Goal: Task Accomplishment & Management: Manage account settings

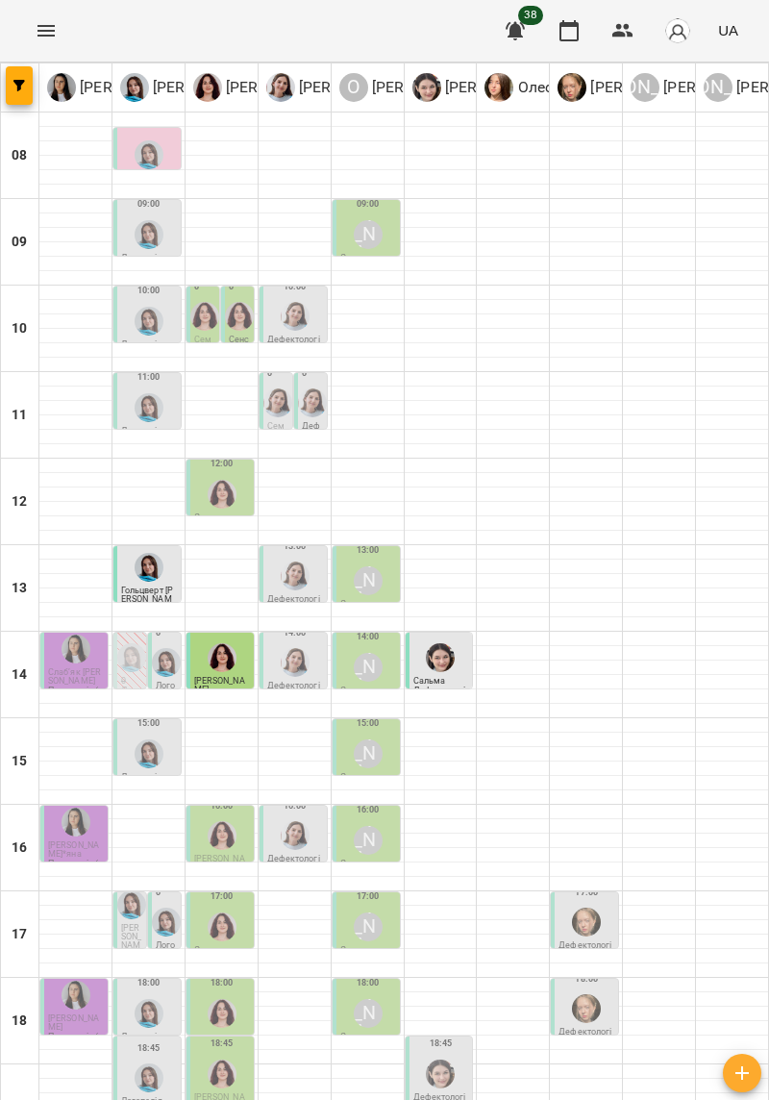
click at [36, 42] on button "Menu" at bounding box center [46, 31] width 46 height 46
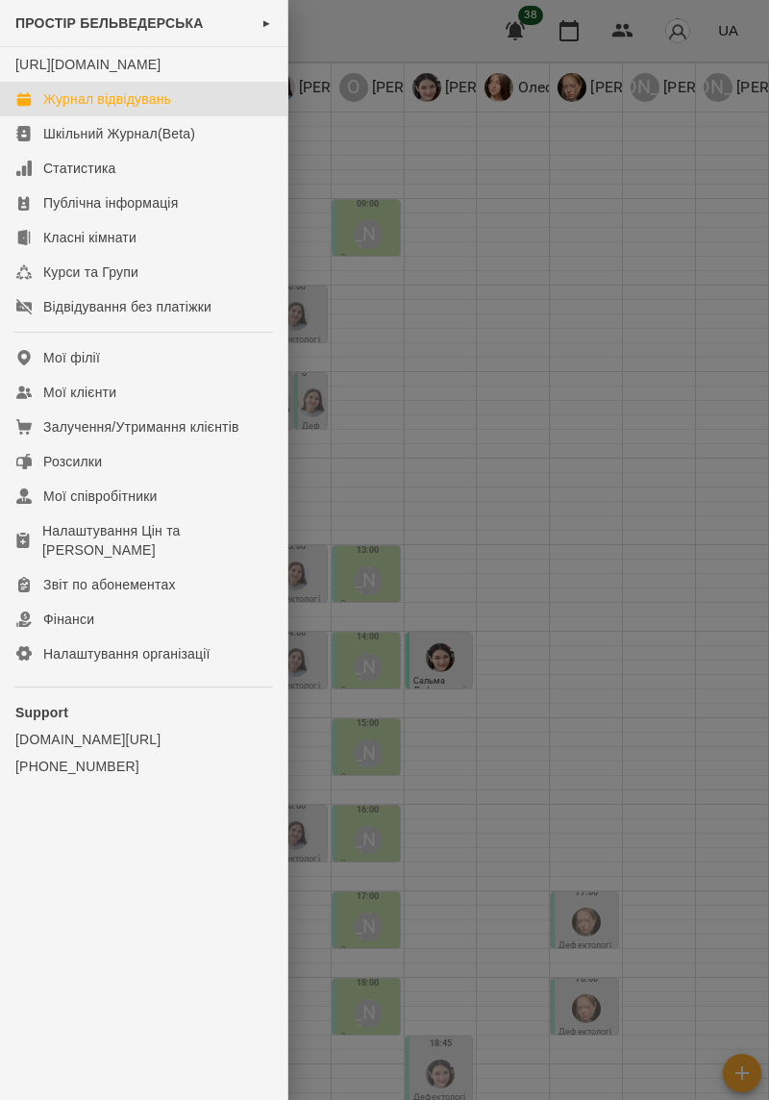
click at [85, 34] on div "ПРОСТІР БЕЛЬВЕДЕРСЬКА ►" at bounding box center [143, 23] width 287 height 47
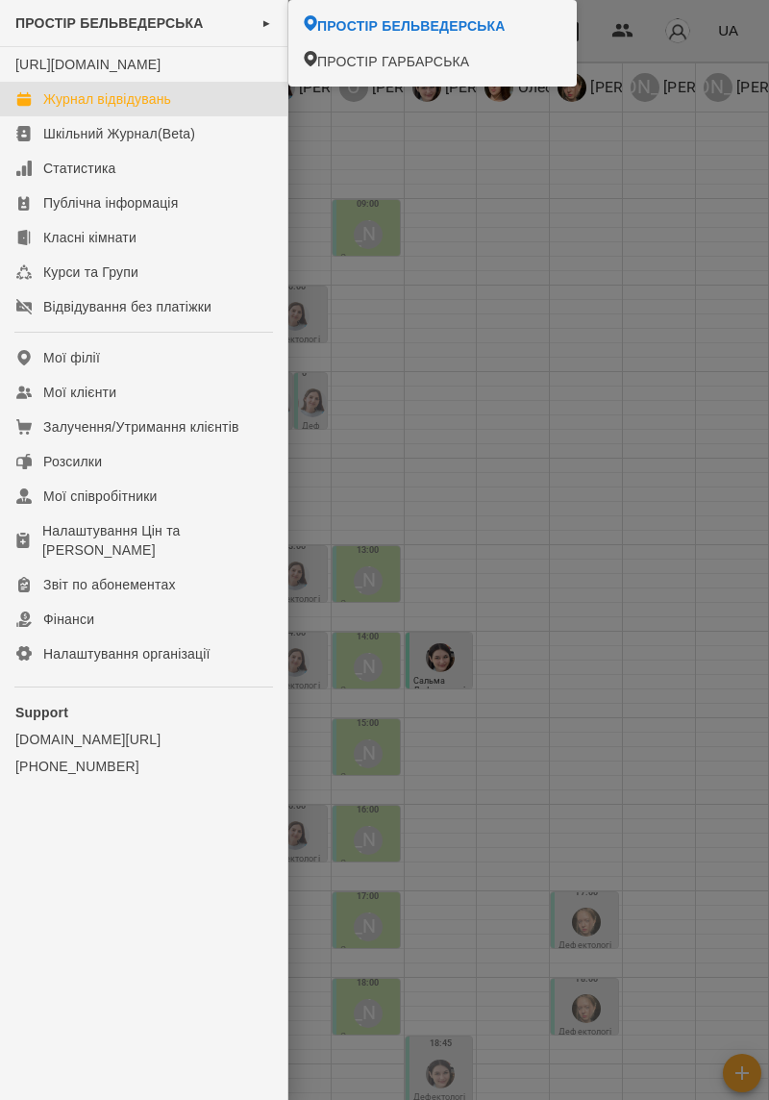
click at [445, 71] on li "ПРОСТІР ГАРБАРСЬКА" at bounding box center [432, 61] width 288 height 36
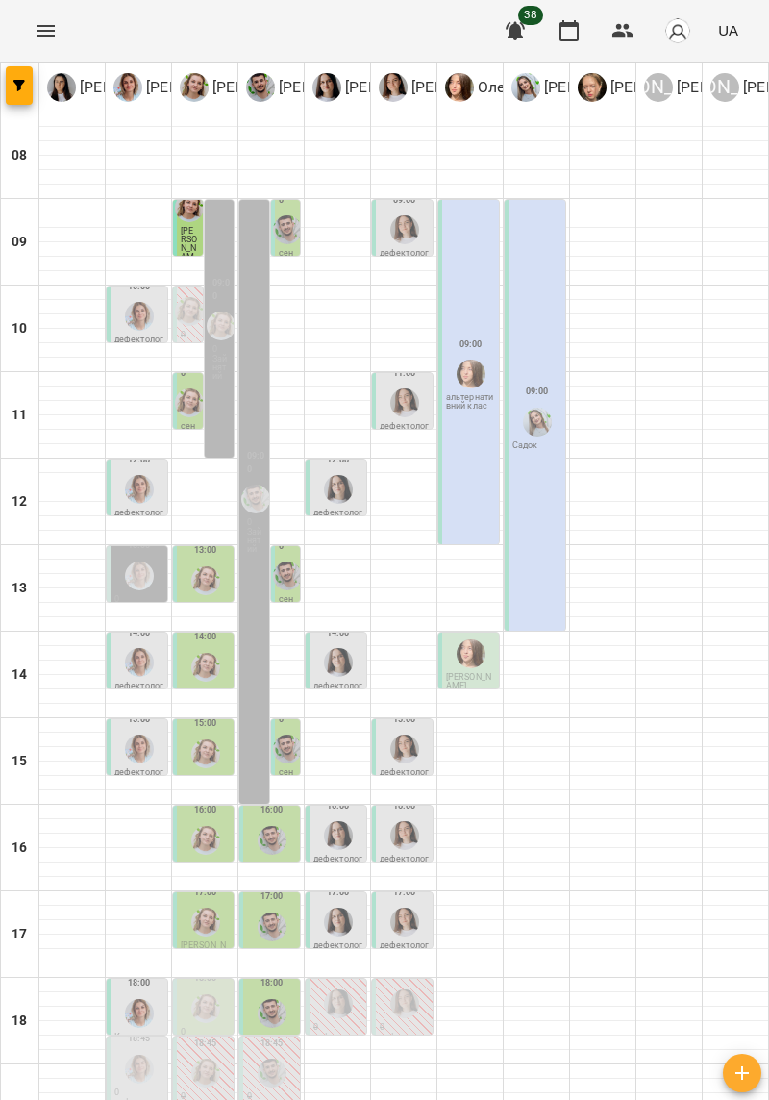
scroll to position [158, 0]
click at [189, 1028] on p "0" at bounding box center [205, 1032] width 49 height 9
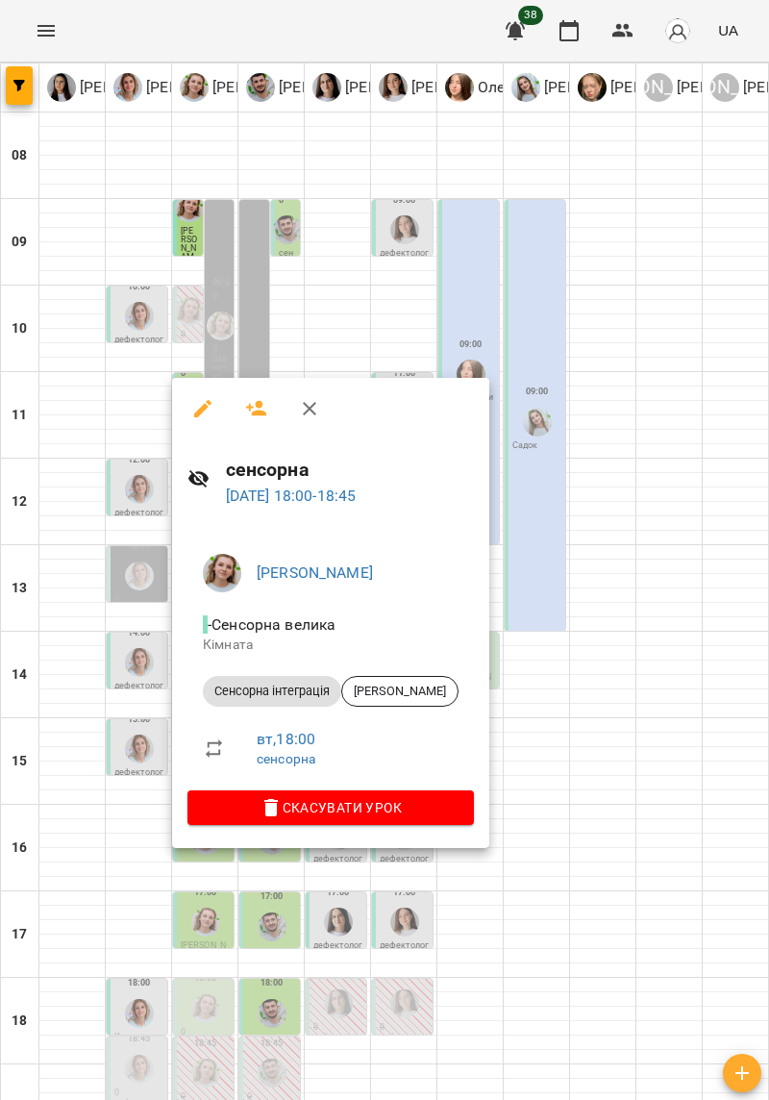
click at [591, 755] on div at bounding box center [384, 550] width 769 height 1100
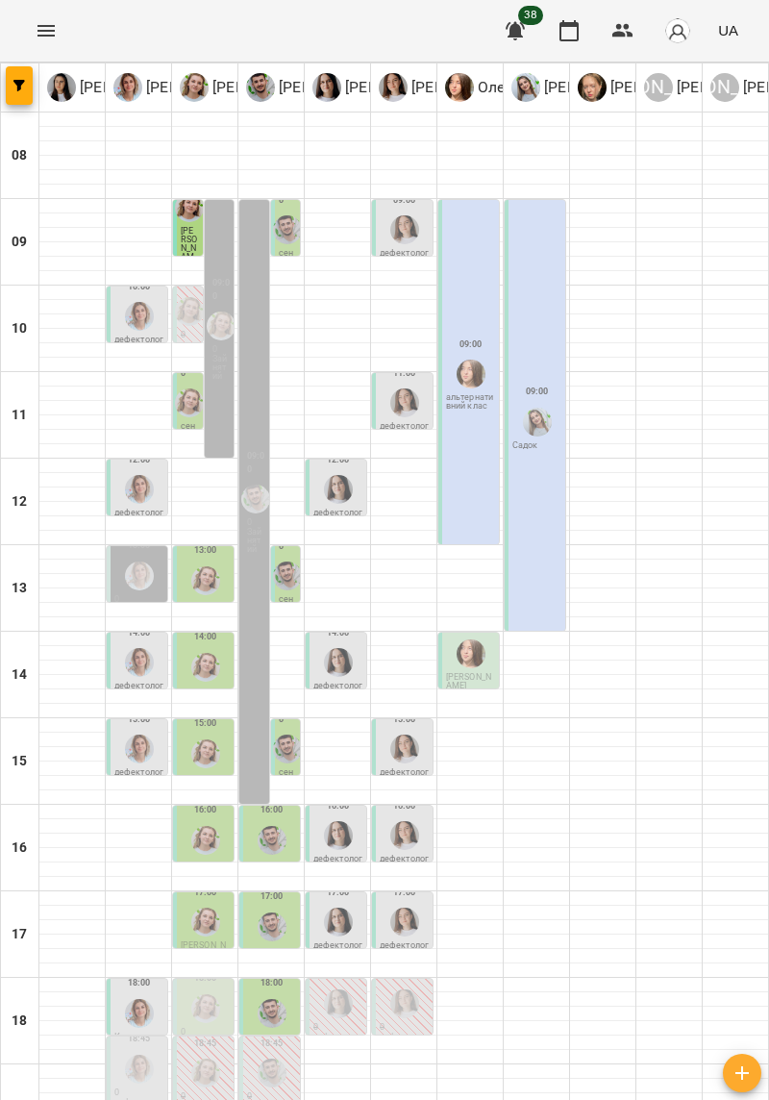
click at [210, 907] on img "Олена Савків" at bounding box center [205, 921] width 29 height 29
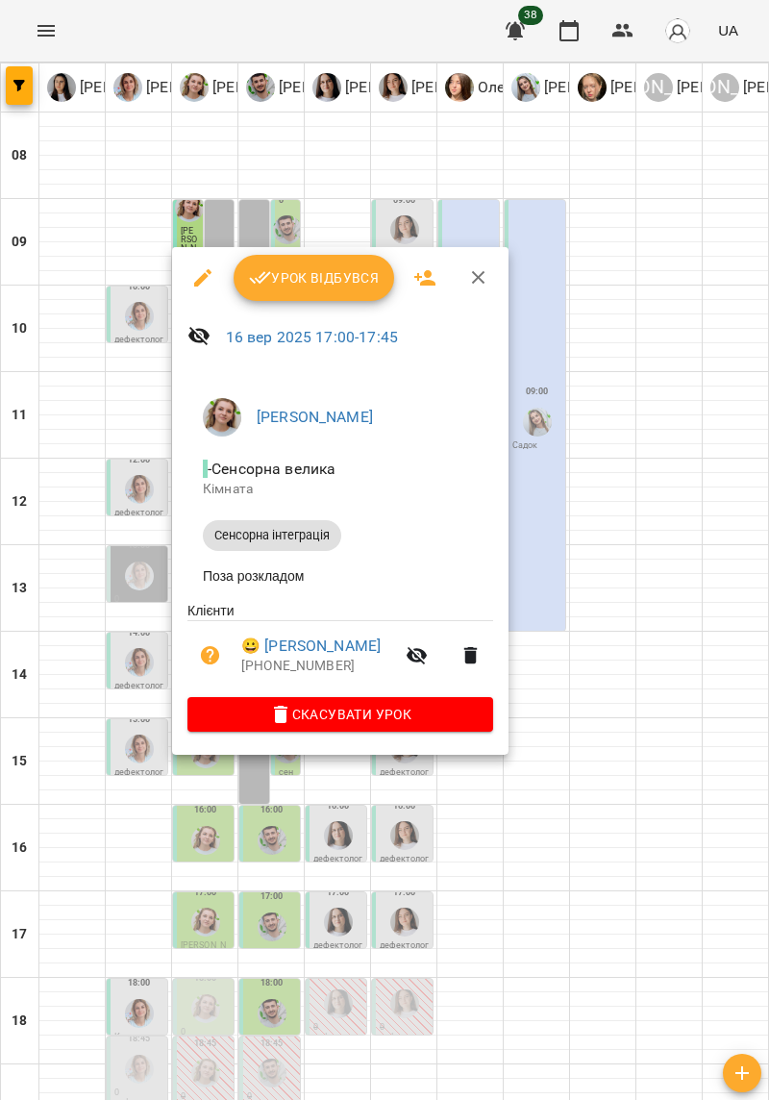
click at [624, 684] on div at bounding box center [384, 550] width 769 height 1100
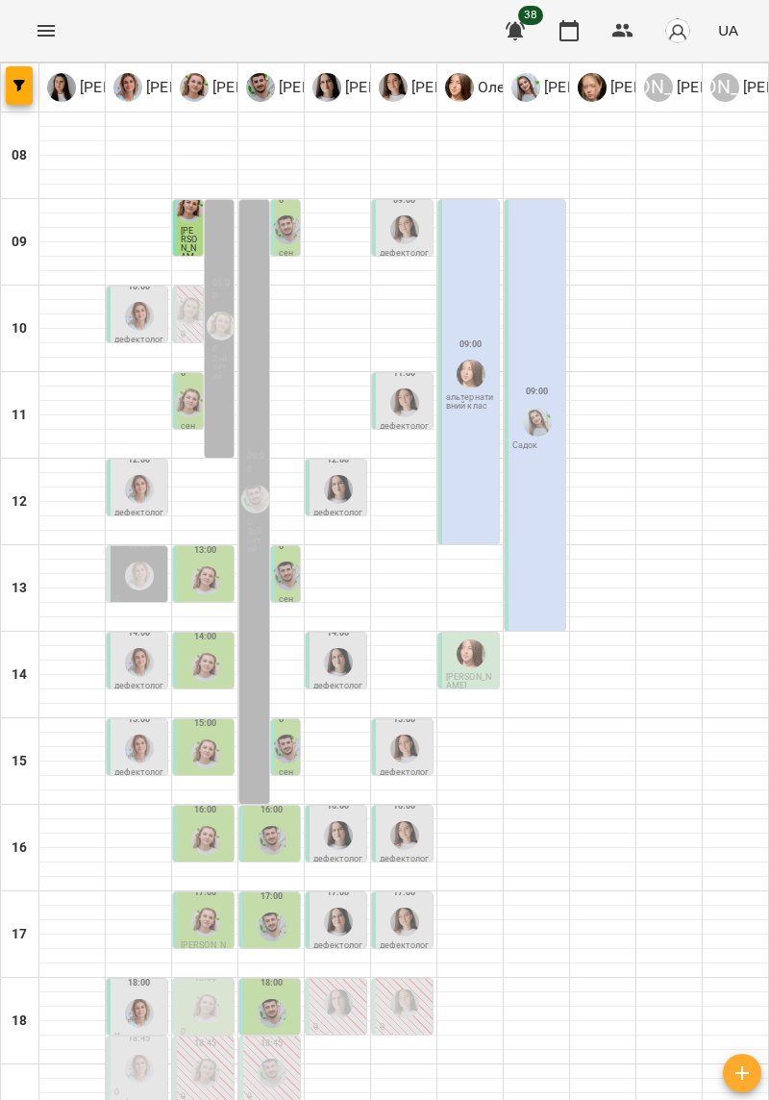
click at [211, 826] on img "Олена Савків" at bounding box center [205, 840] width 29 height 29
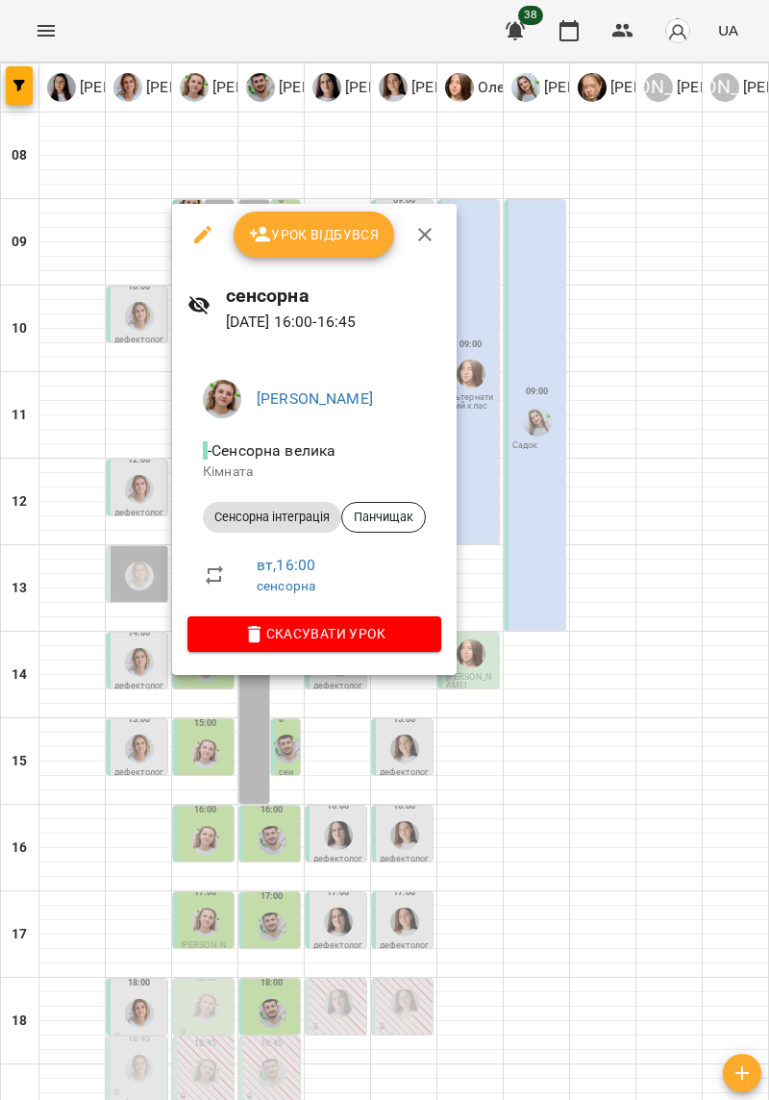
click at [604, 644] on div at bounding box center [384, 550] width 769 height 1100
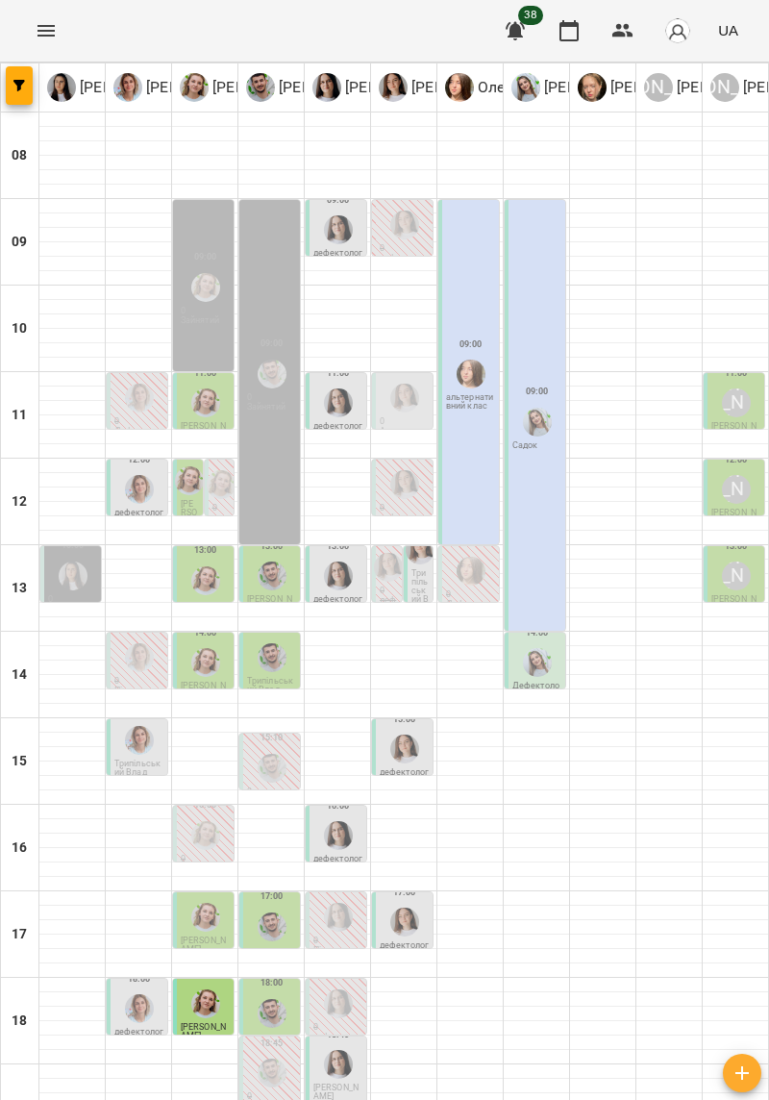
click at [200, 821] on img "Олена Савків" at bounding box center [205, 835] width 29 height 29
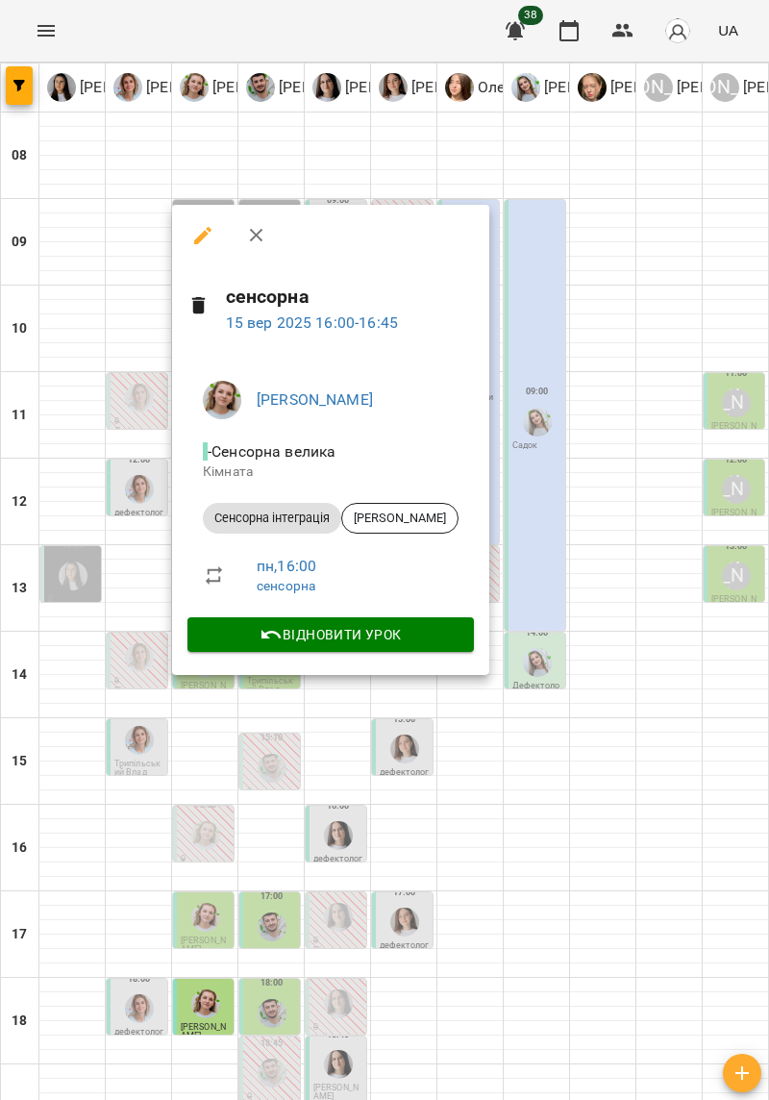
click at [625, 728] on div at bounding box center [384, 550] width 769 height 1100
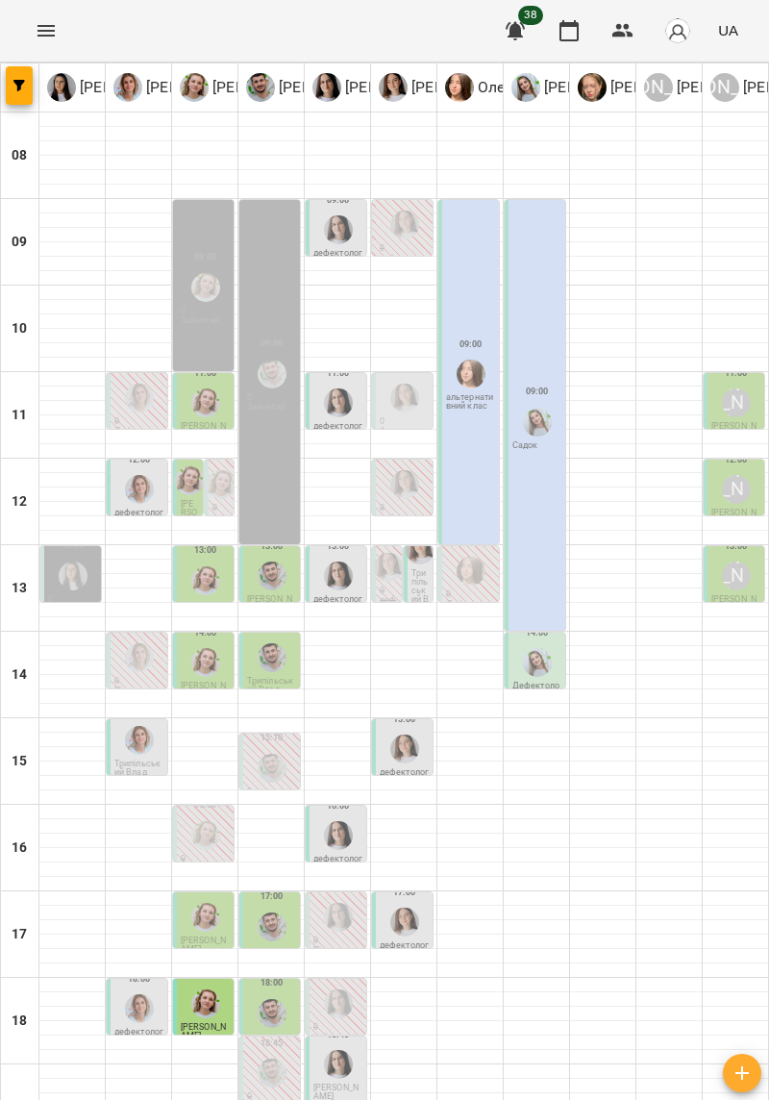
scroll to position [0, 0]
click at [186, 491] on img "Олена Савків" at bounding box center [189, 480] width 29 height 29
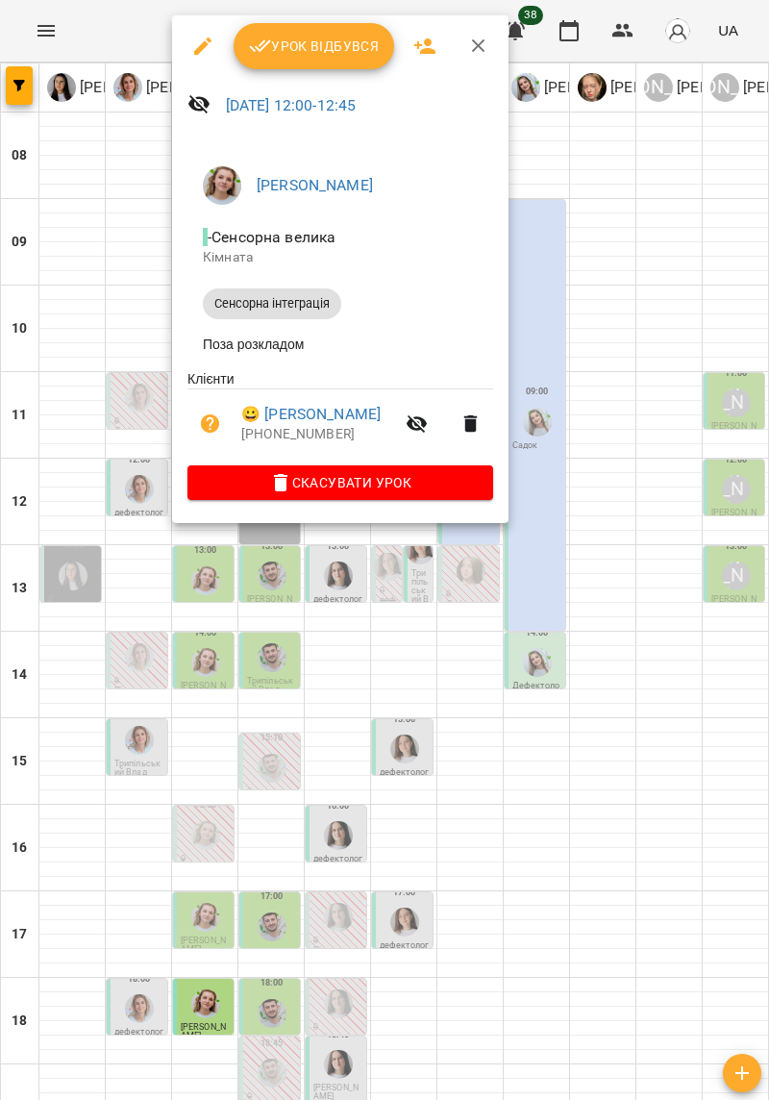
click at [628, 802] on div at bounding box center [384, 550] width 769 height 1100
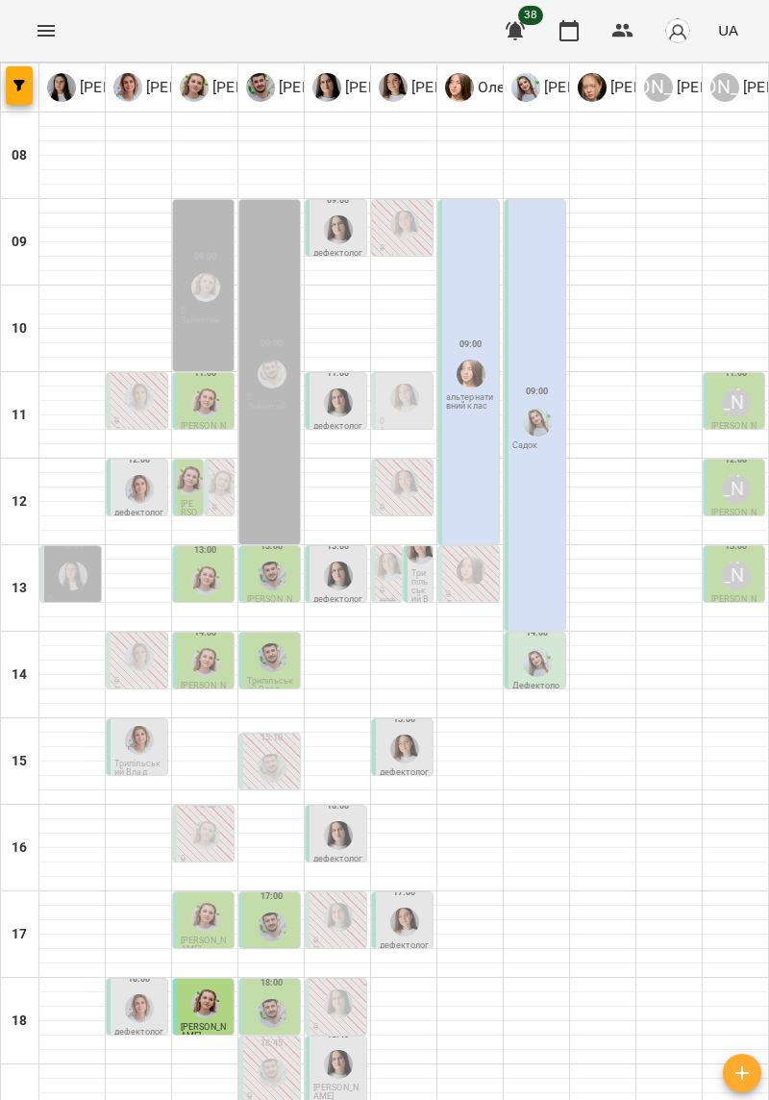
click at [192, 574] on img "Олена Савків" at bounding box center [205, 580] width 29 height 29
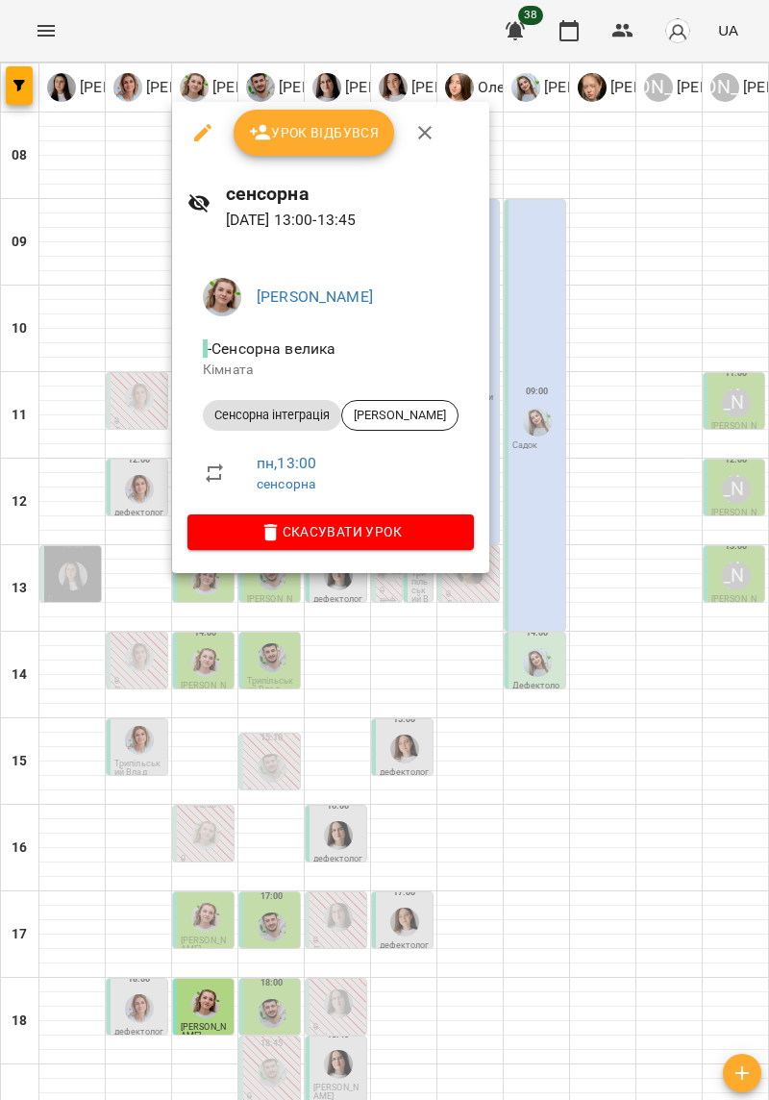
click at [661, 802] on div at bounding box center [384, 550] width 769 height 1100
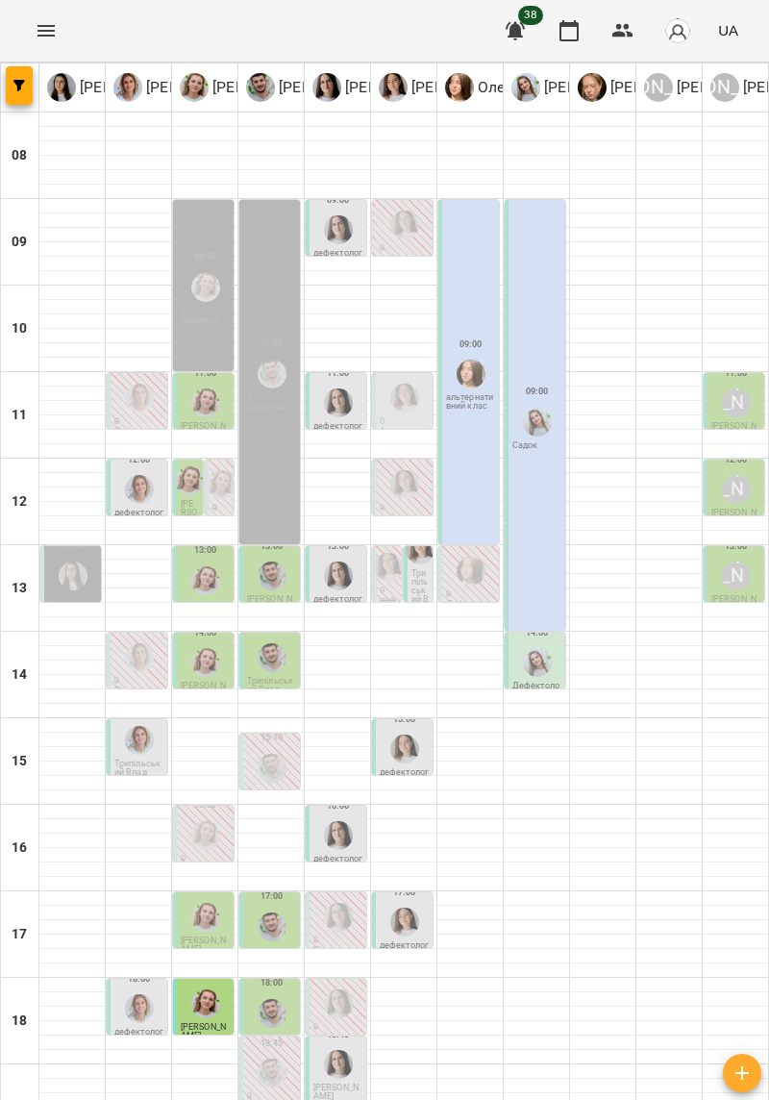
click at [733, 576] on div "[PERSON_NAME]" at bounding box center [736, 575] width 29 height 29
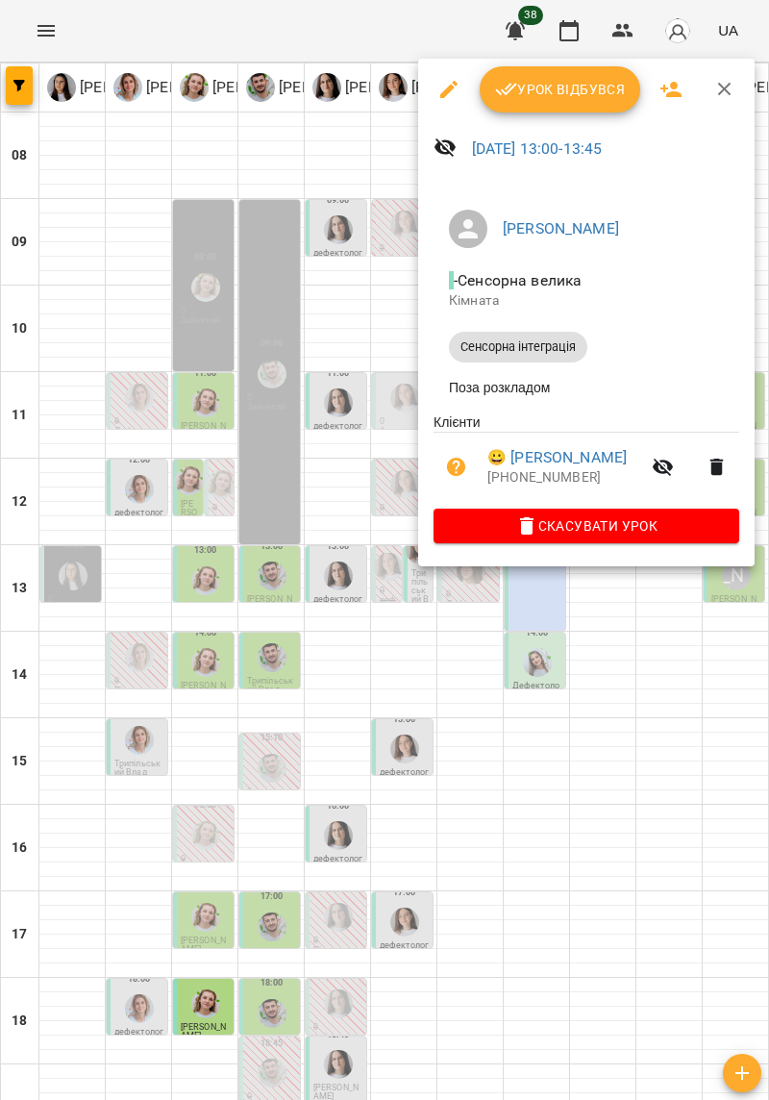
click at [719, 754] on div at bounding box center [384, 550] width 769 height 1100
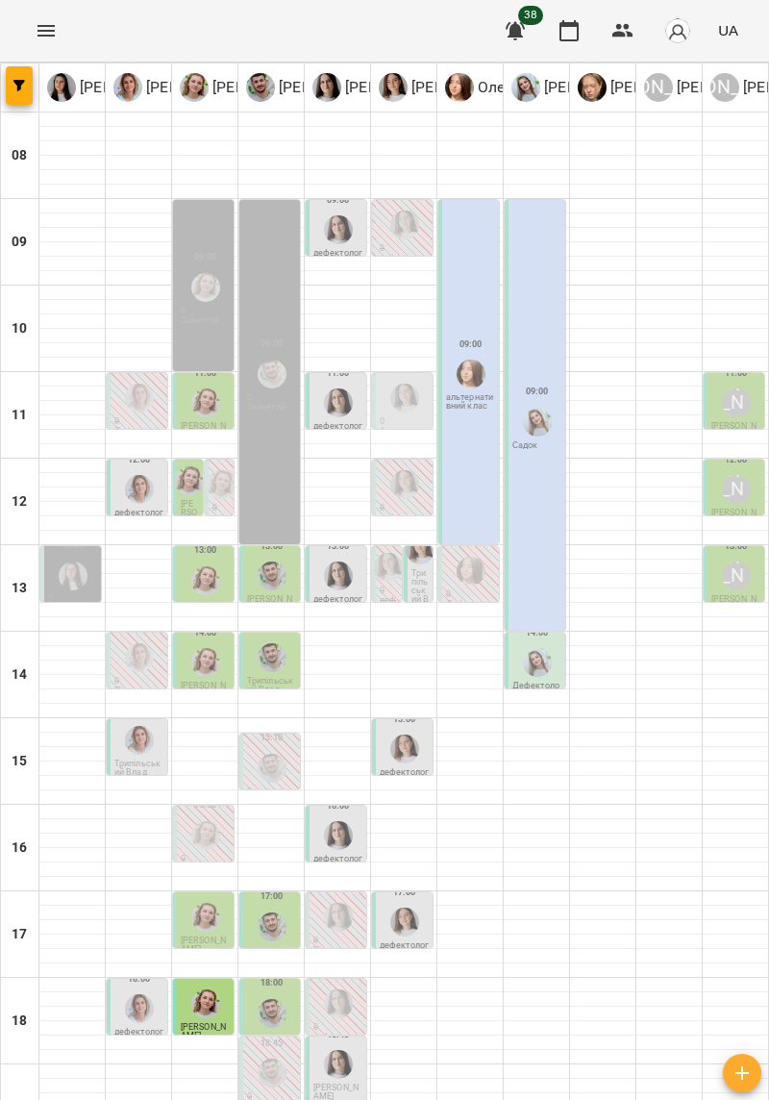
click at [536, 669] on img "Уляна Шулик" at bounding box center [537, 662] width 29 height 29
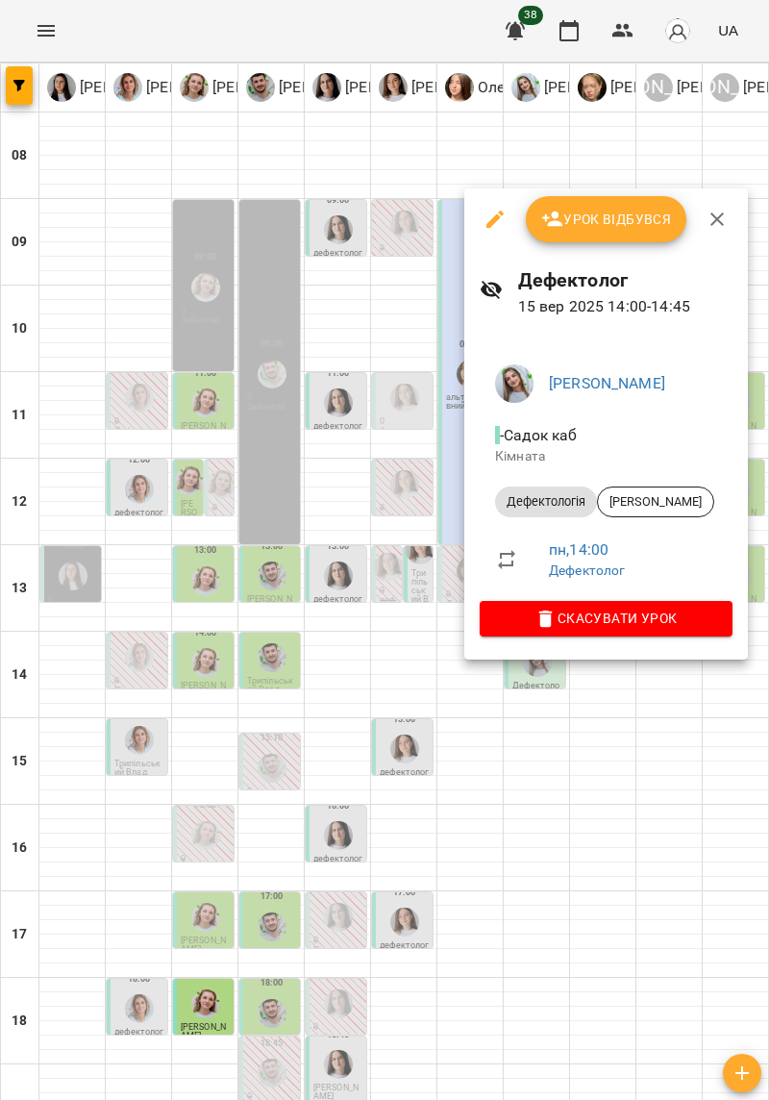
click at [704, 813] on div at bounding box center [384, 550] width 769 height 1100
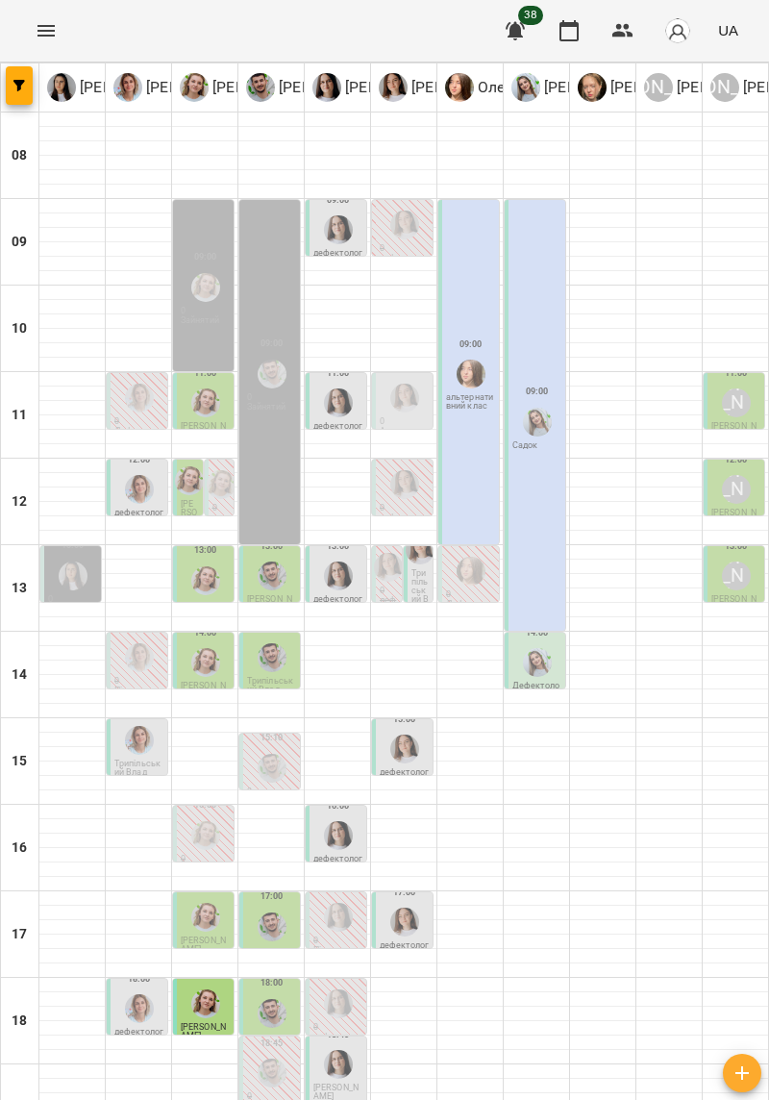
click at [734, 407] on div "[PERSON_NAME]" at bounding box center [736, 402] width 29 height 29
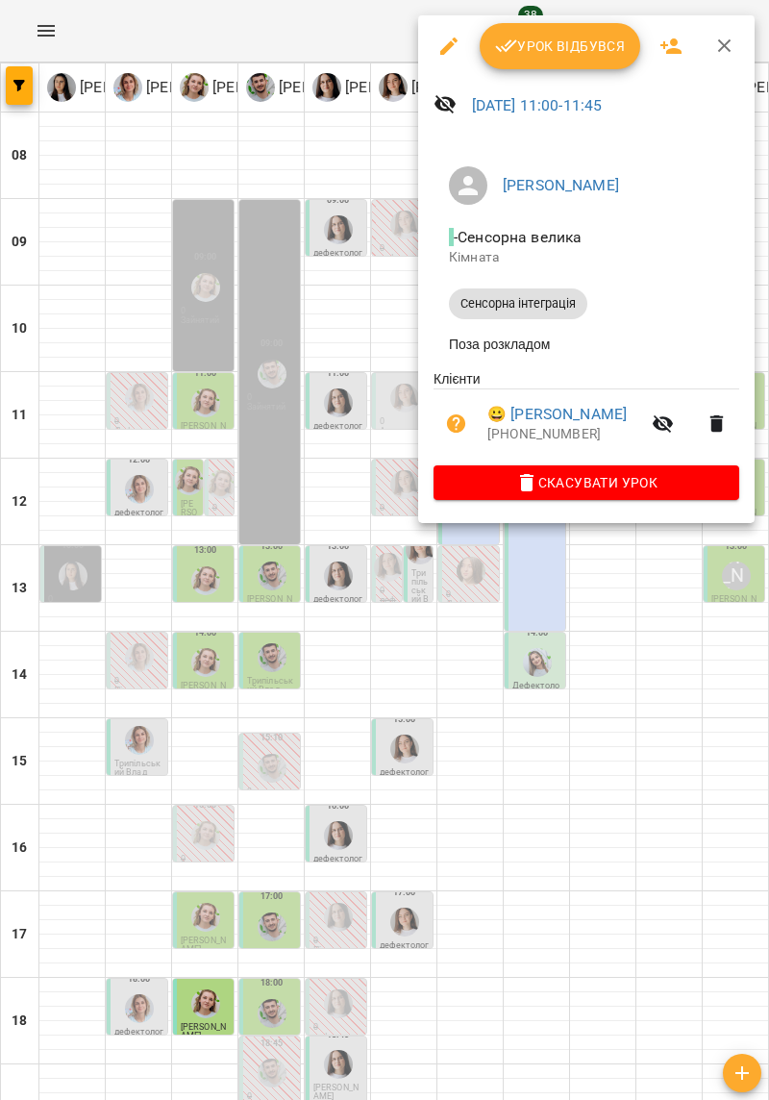
click at [706, 774] on div at bounding box center [384, 550] width 769 height 1100
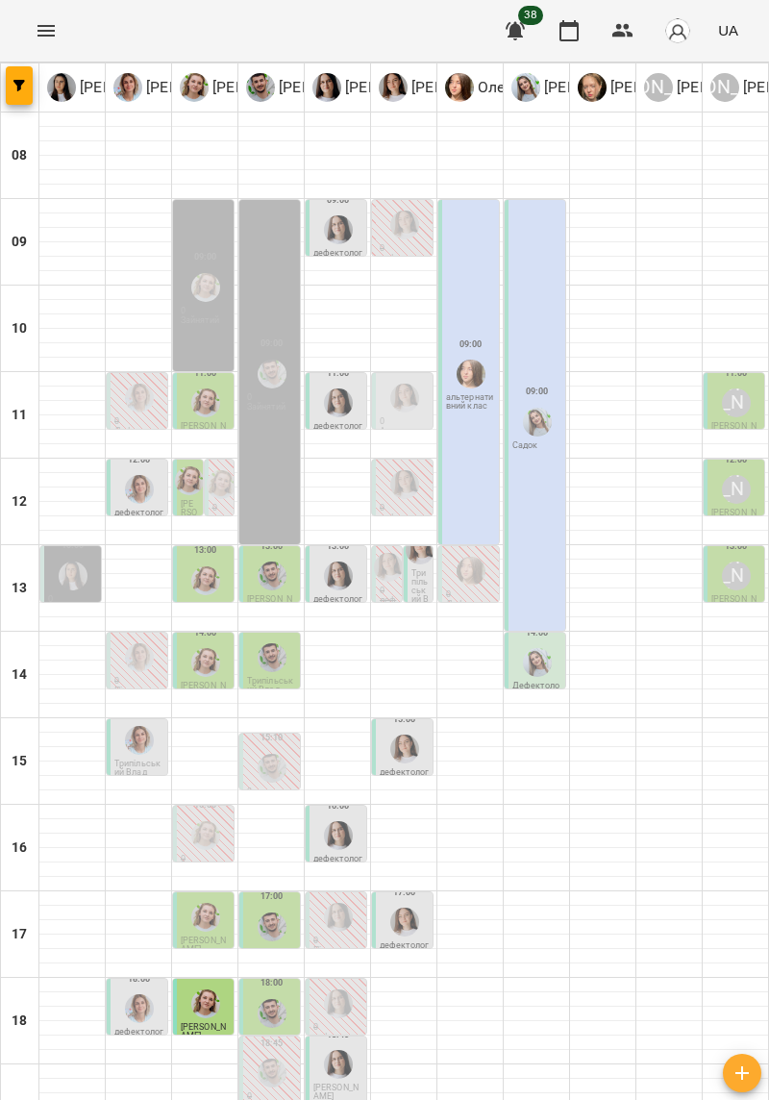
click at [731, 408] on div "[PERSON_NAME]" at bounding box center [736, 402] width 29 height 29
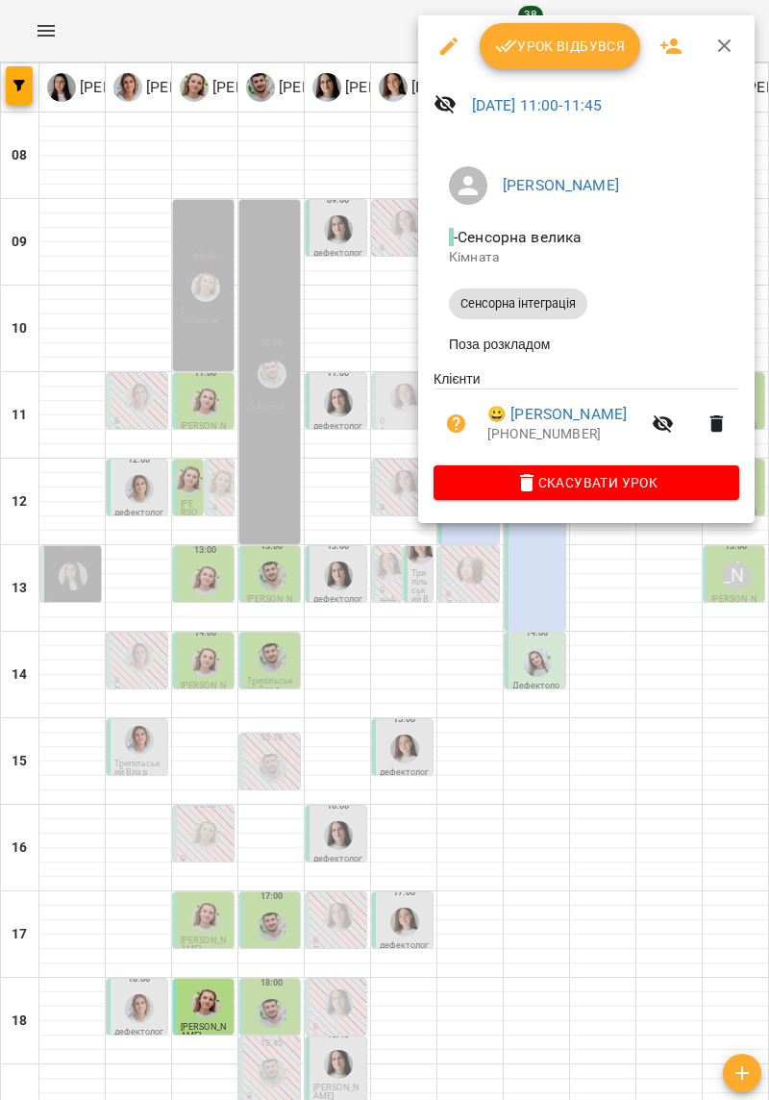
click at [679, 767] on div at bounding box center [384, 550] width 769 height 1100
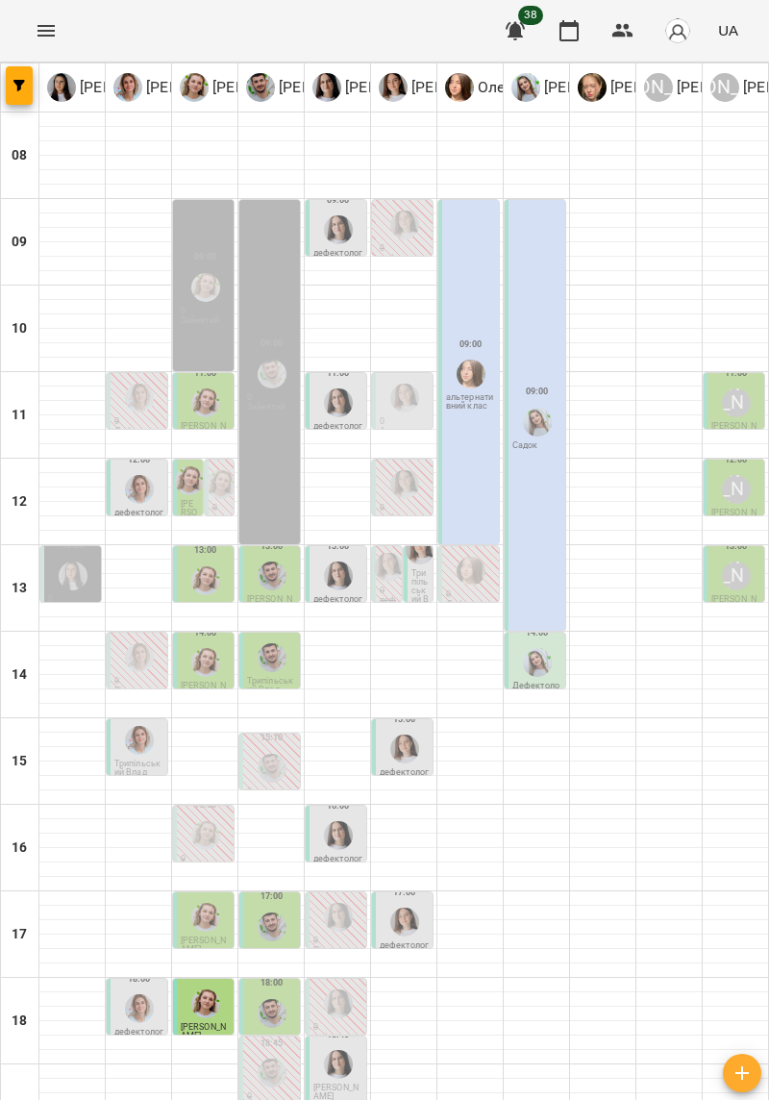
click at [133, 405] on img "Ірина Кос" at bounding box center [139, 398] width 29 height 29
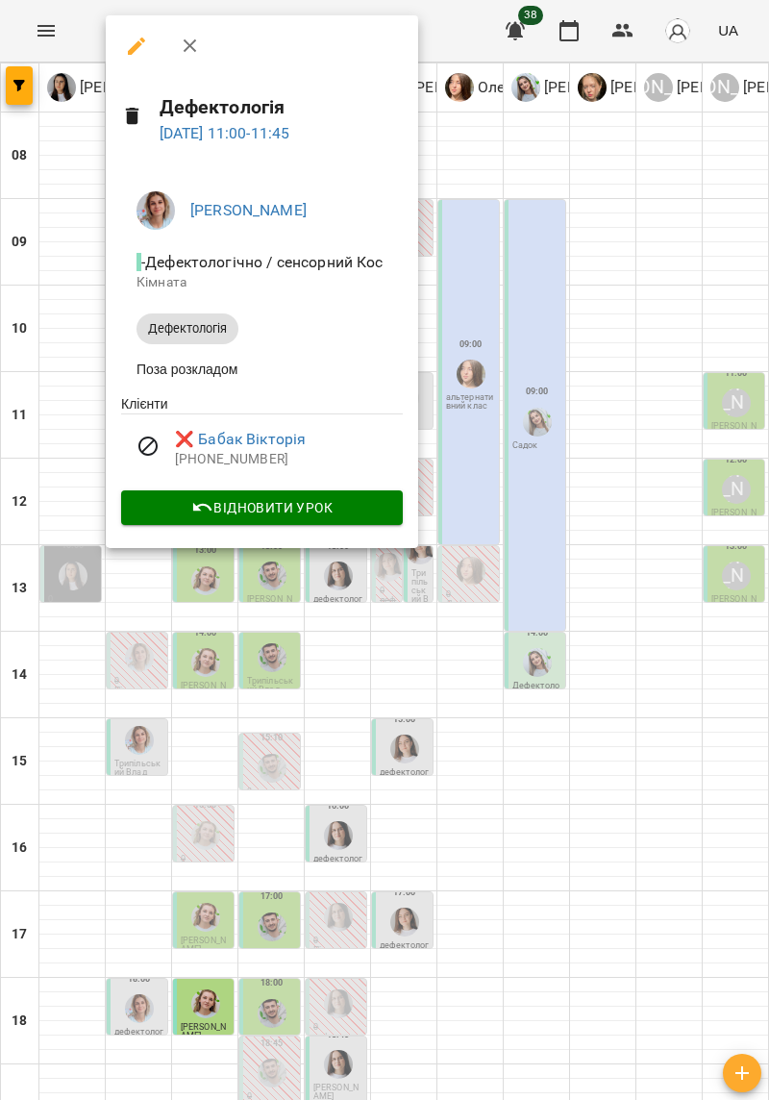
click at [694, 796] on div at bounding box center [384, 550] width 769 height 1100
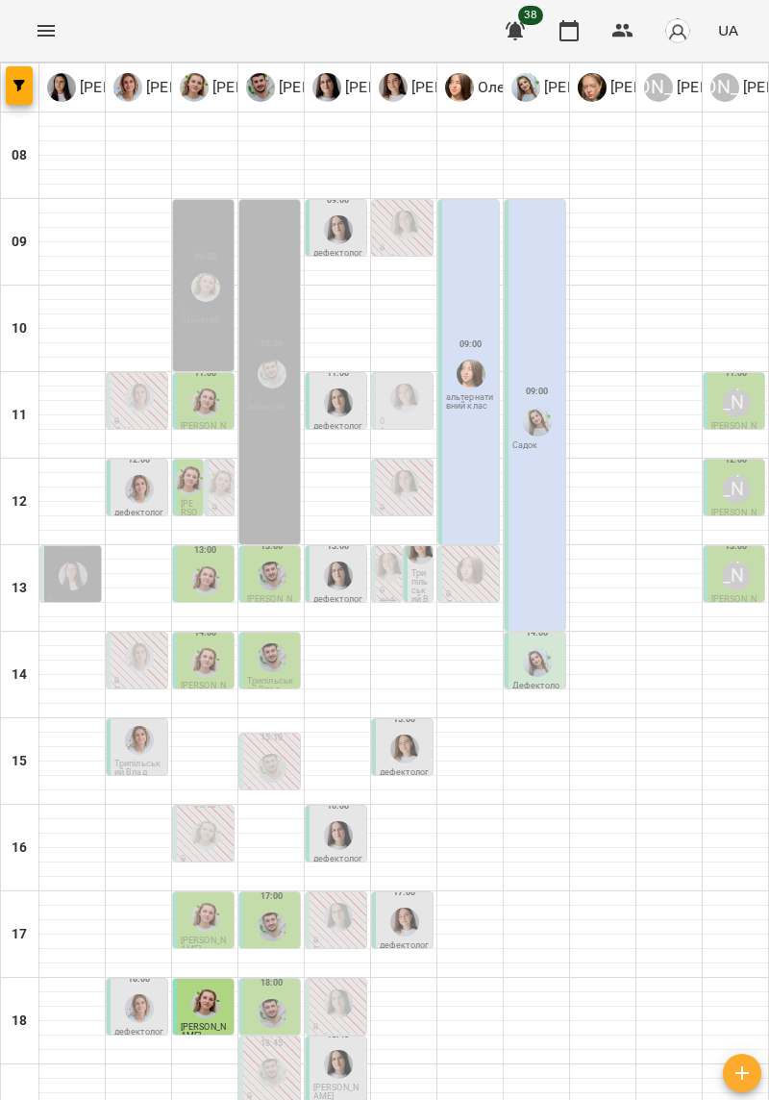
click at [274, 589] on img "Андрій Морцун" at bounding box center [272, 575] width 29 height 29
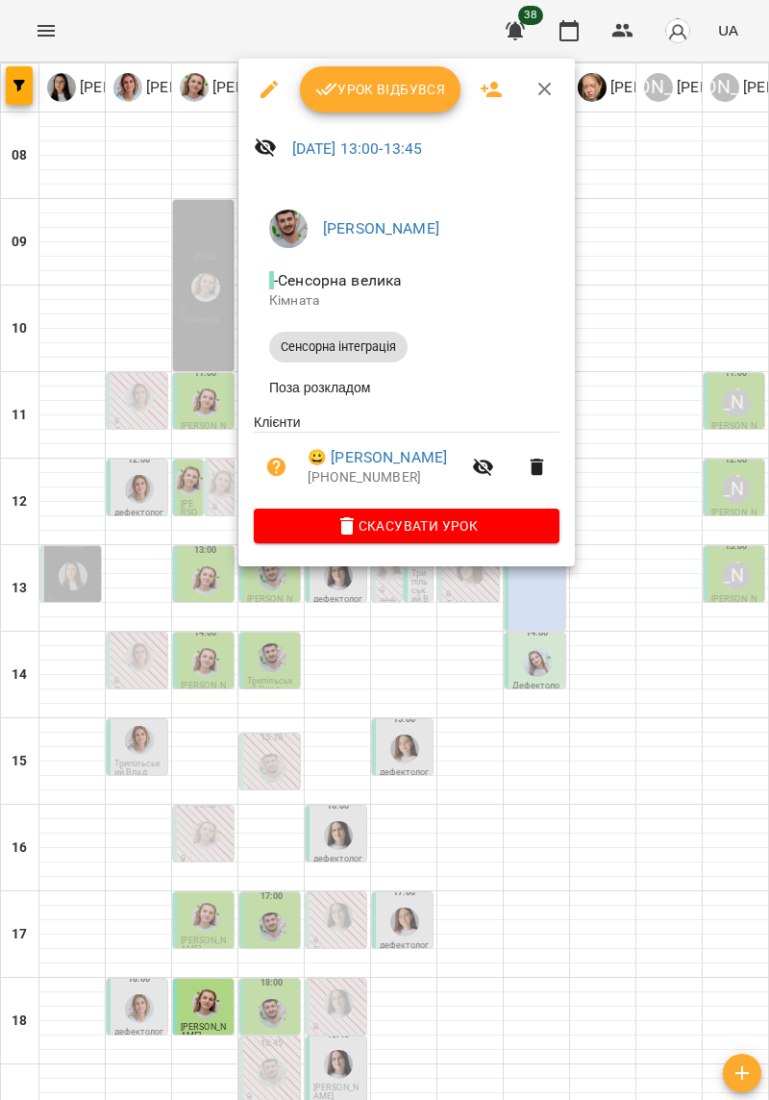
click at [600, 729] on div at bounding box center [384, 550] width 769 height 1100
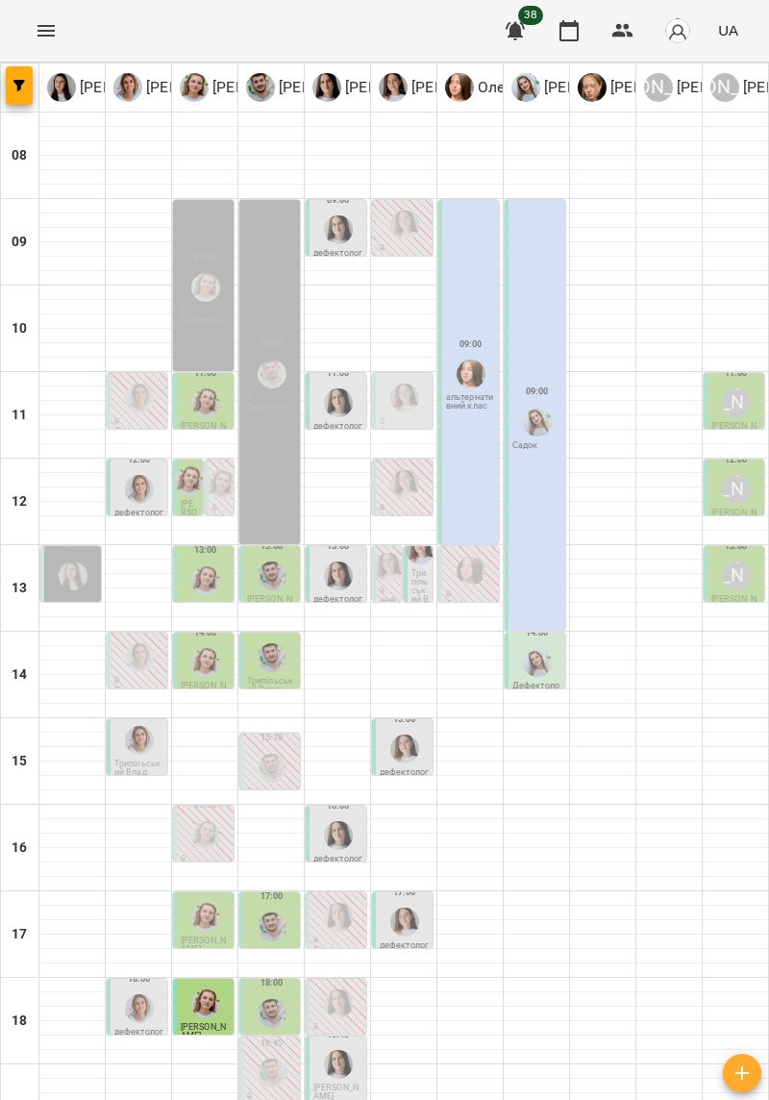
click at [734, 406] on div "[PERSON_NAME]" at bounding box center [736, 402] width 29 height 29
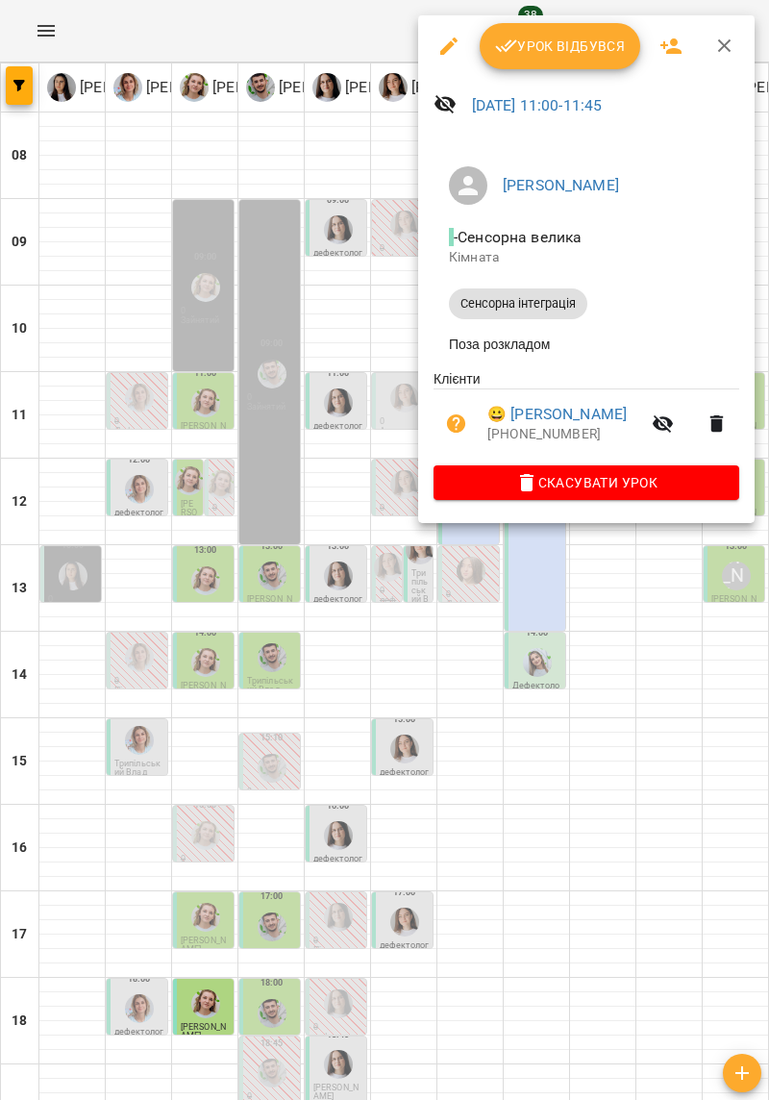
click at [663, 685] on div at bounding box center [384, 550] width 769 height 1100
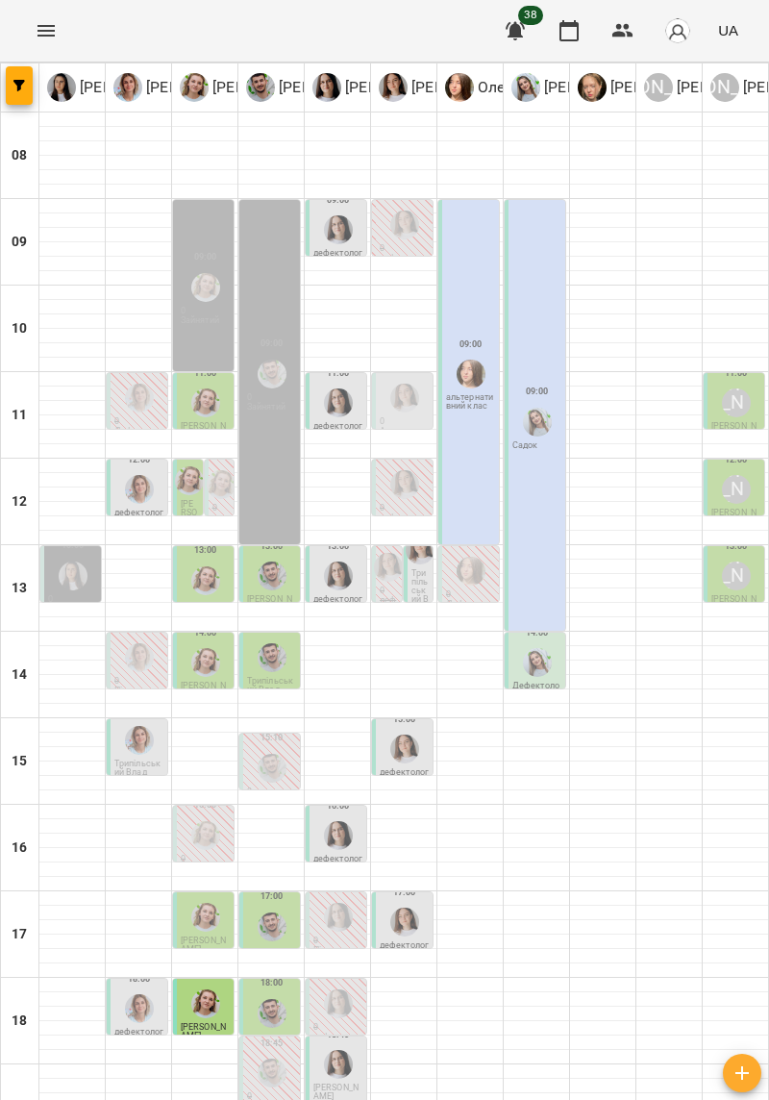
click at [732, 413] on div "[PERSON_NAME]" at bounding box center [736, 402] width 29 height 29
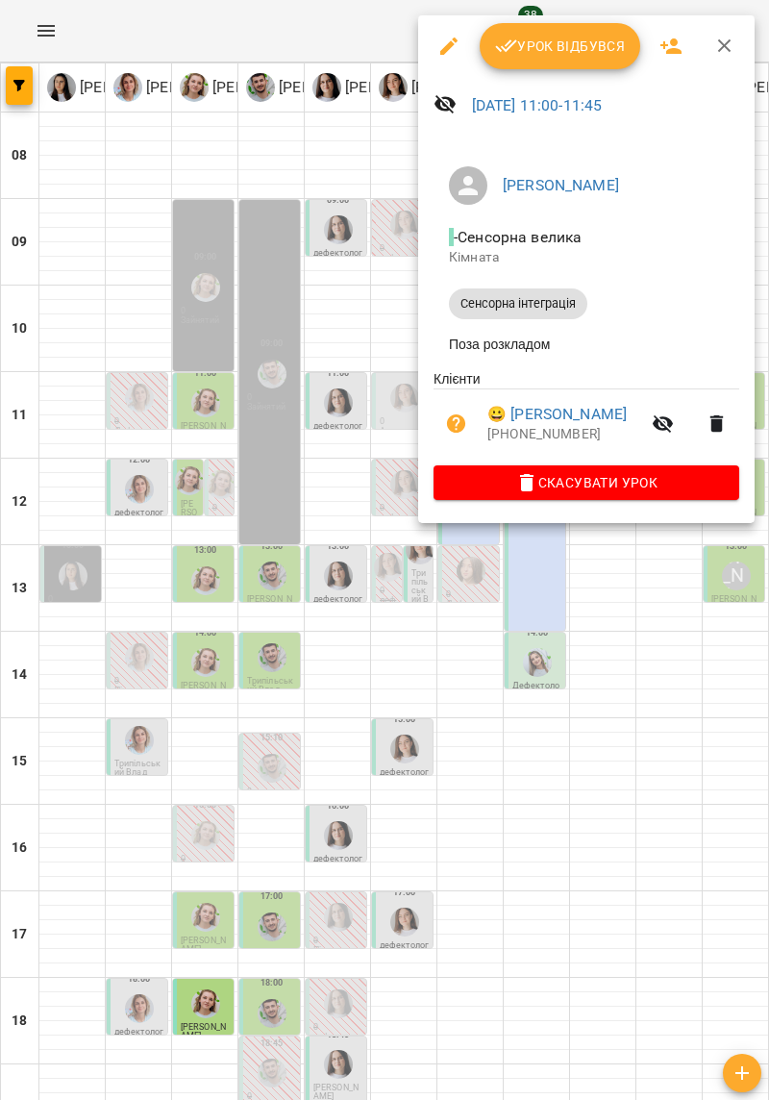
click at [694, 667] on div at bounding box center [384, 550] width 769 height 1100
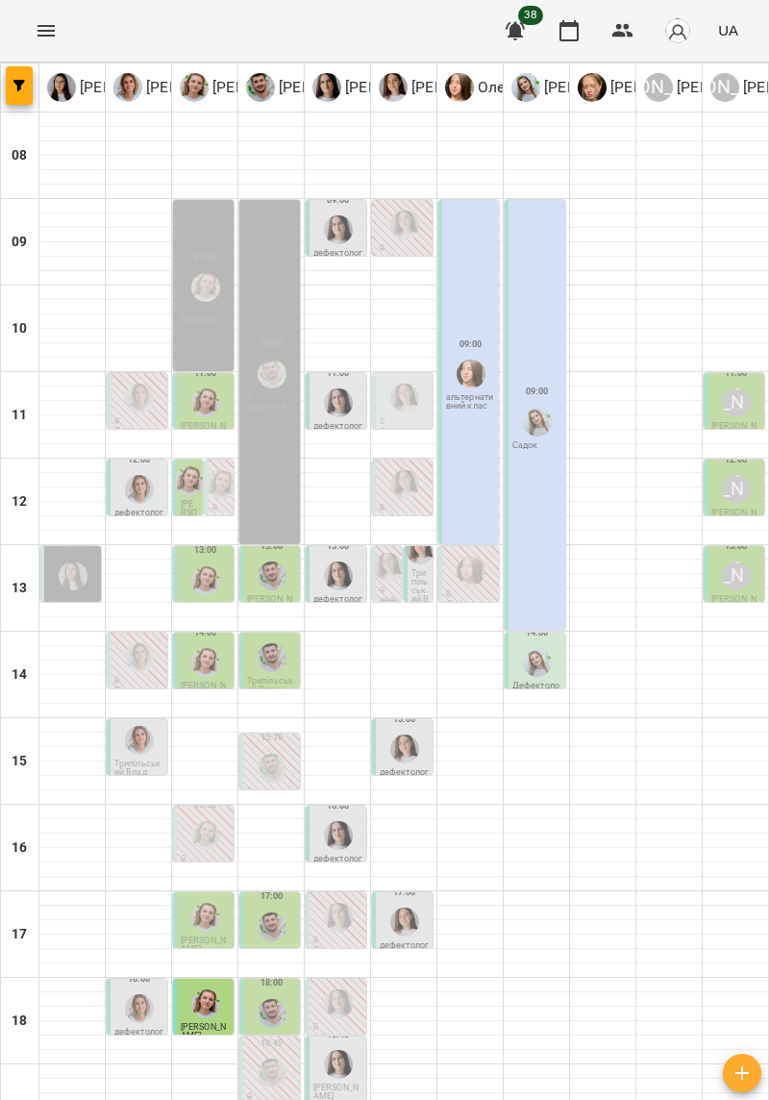
click at [135, 396] on img "Ірина Кос" at bounding box center [139, 398] width 29 height 29
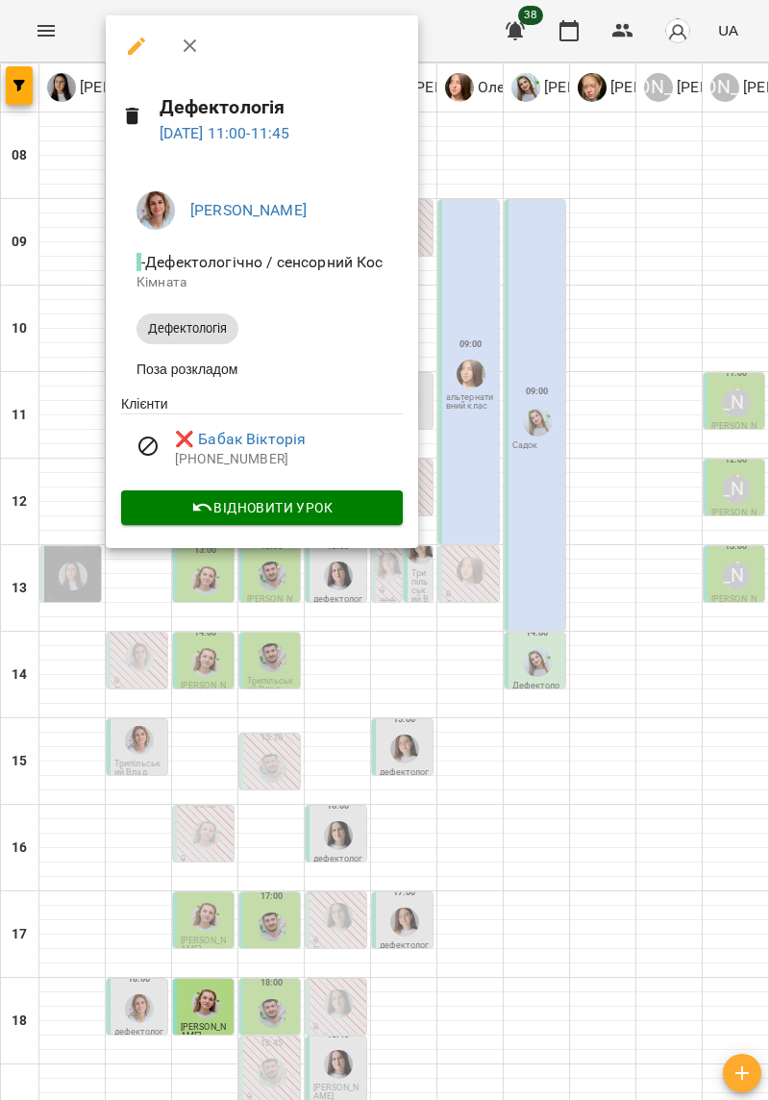
click at [664, 667] on div at bounding box center [384, 550] width 769 height 1100
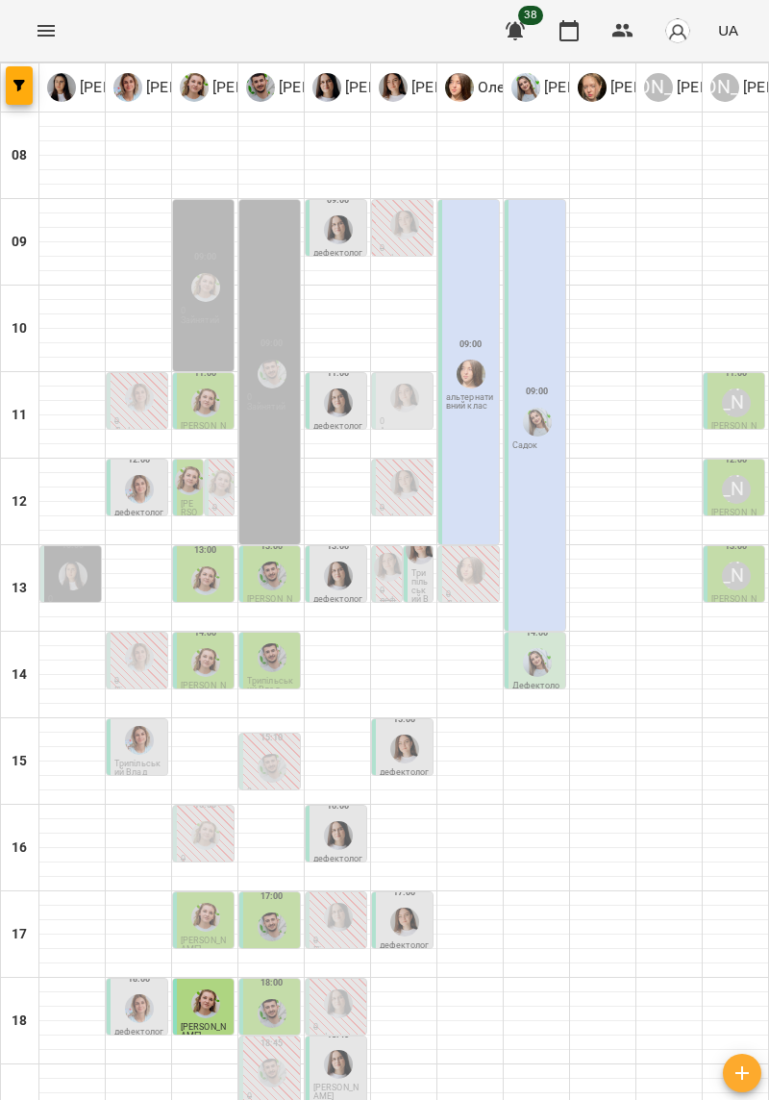
click at [735, 502] on div "[PERSON_NAME]" at bounding box center [736, 489] width 29 height 29
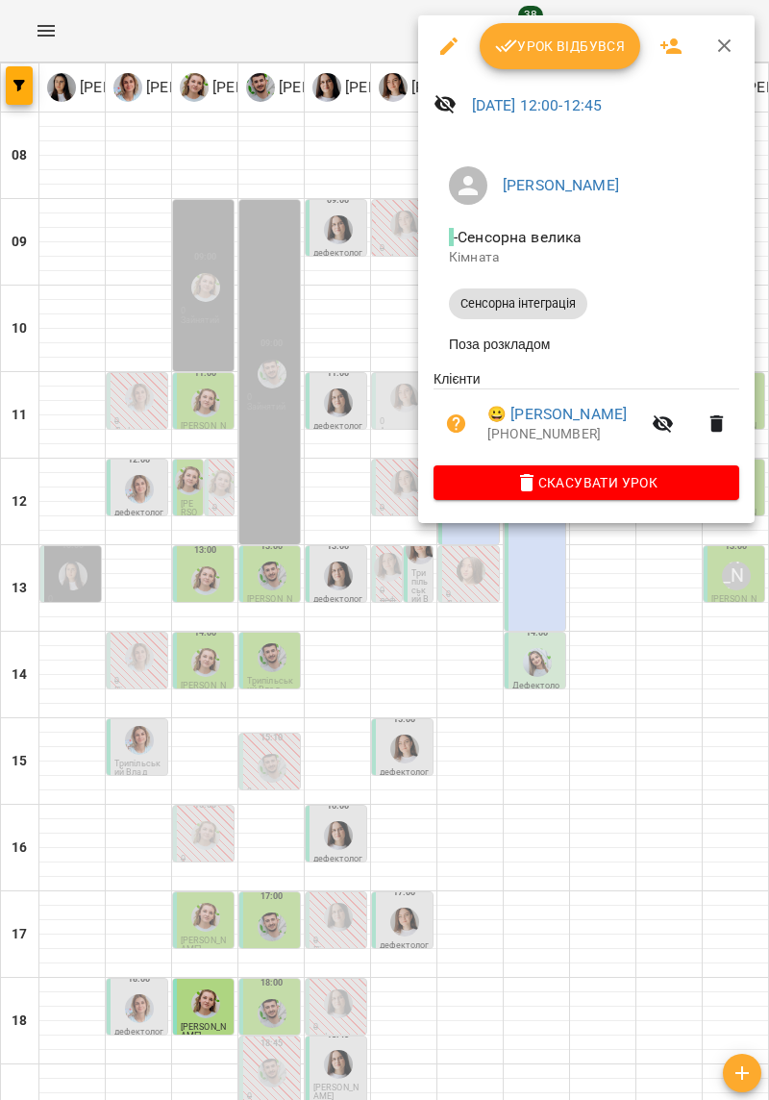
click at [661, 638] on div at bounding box center [384, 550] width 769 height 1100
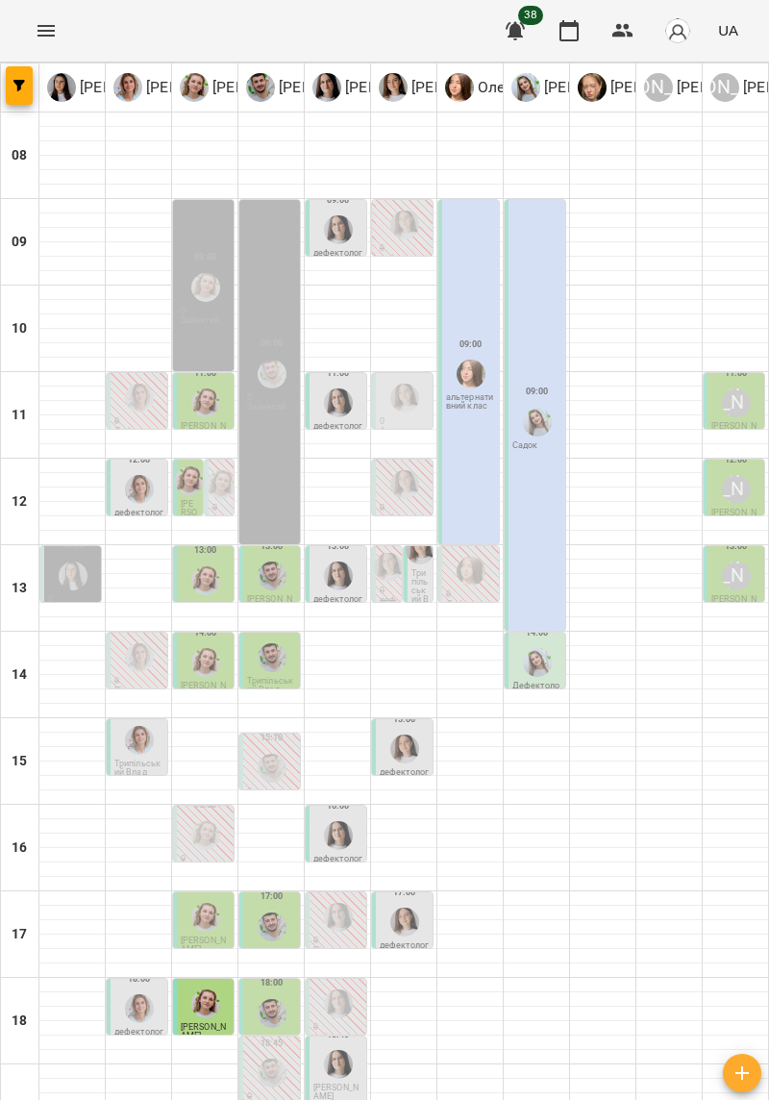
click at [197, 495] on img "Олена Савків" at bounding box center [189, 480] width 29 height 29
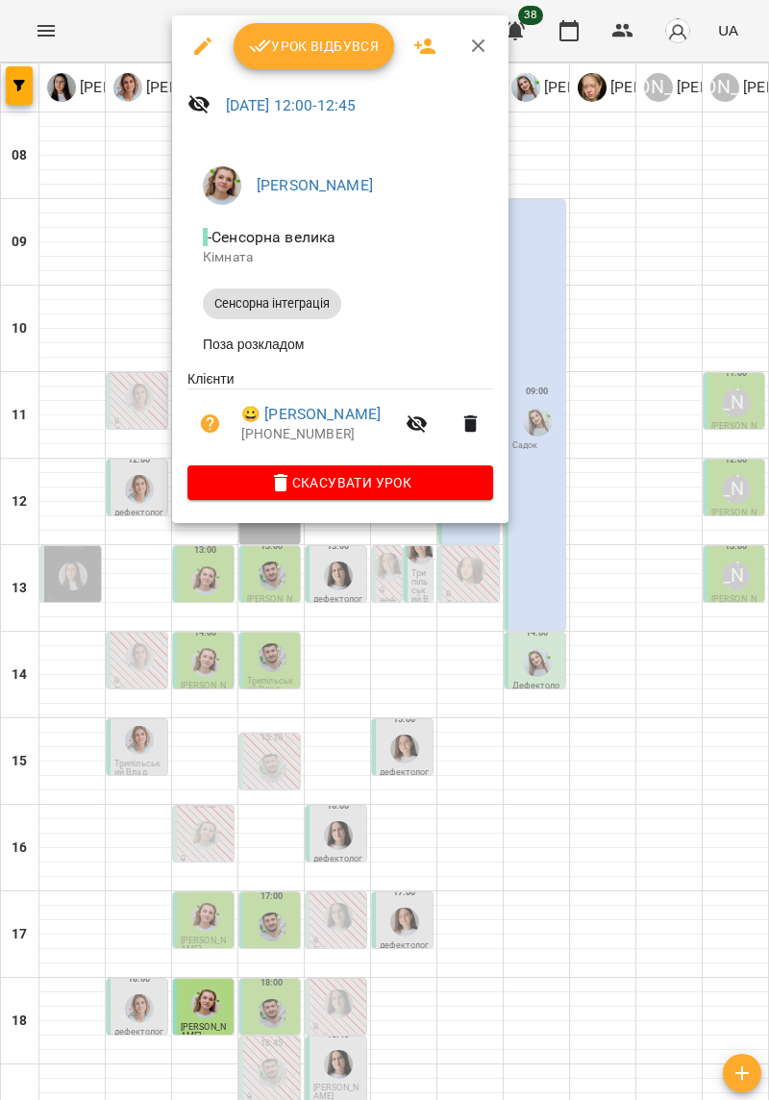
click at [686, 687] on div at bounding box center [384, 550] width 769 height 1100
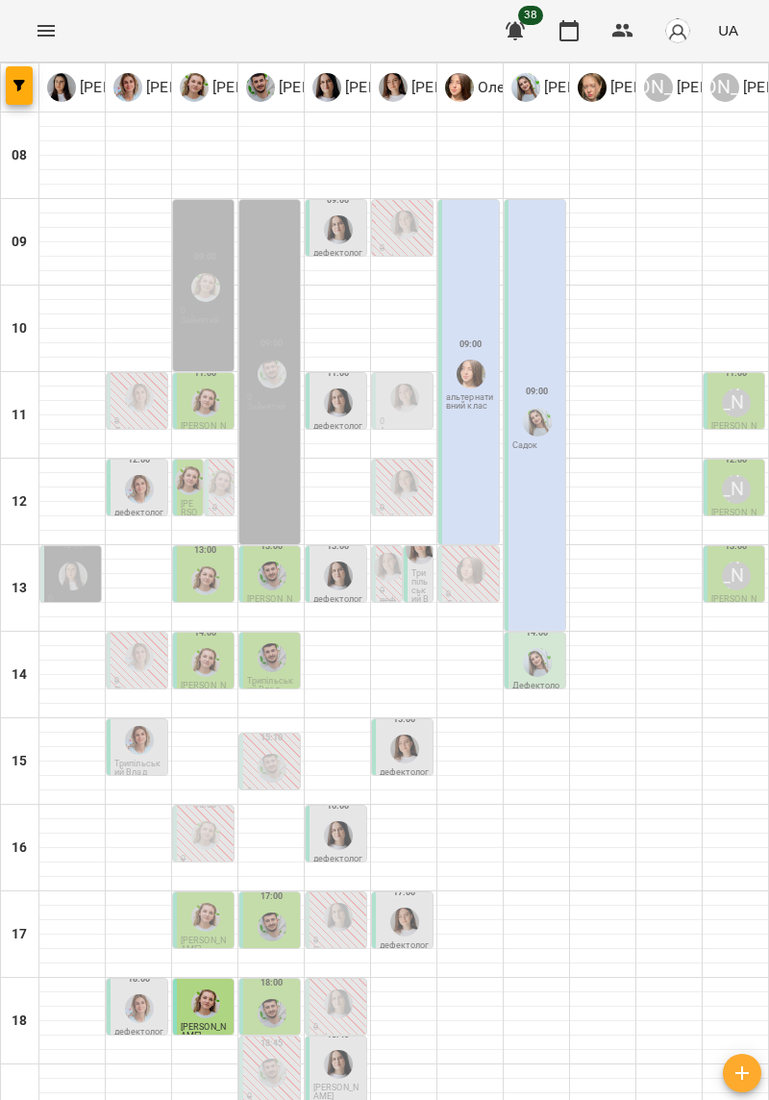
click at [205, 573] on img "Олена Савків" at bounding box center [205, 580] width 29 height 29
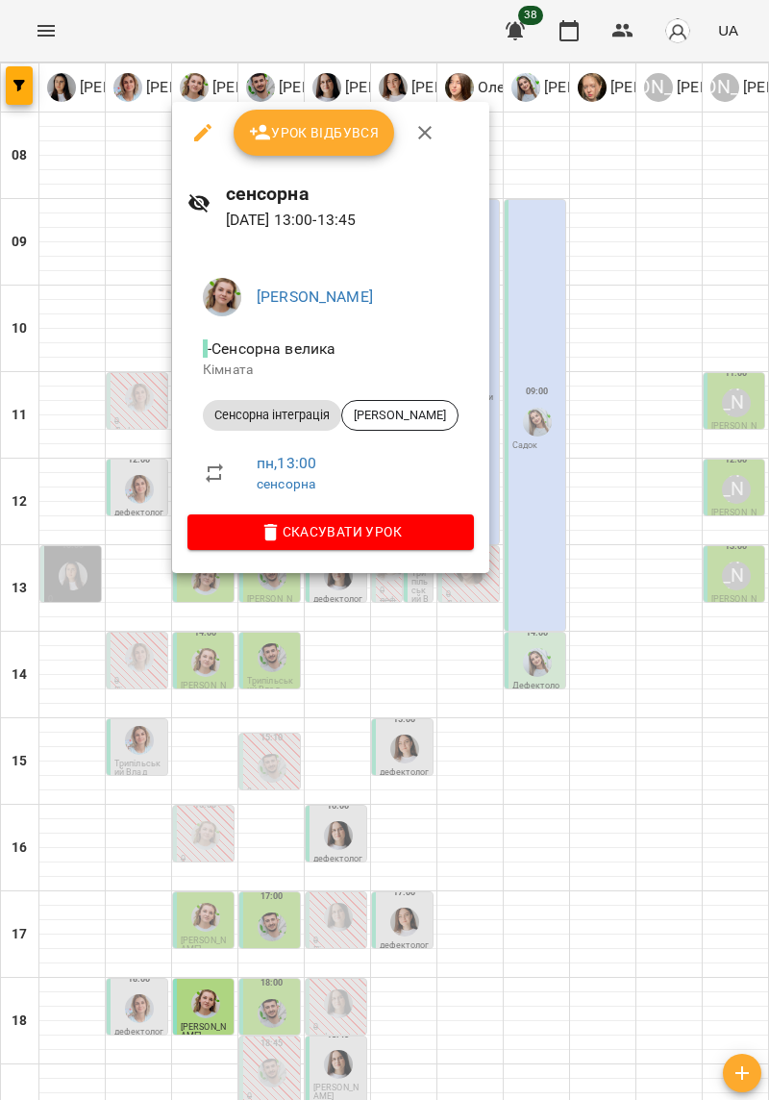
click at [646, 481] on div at bounding box center [384, 550] width 769 height 1100
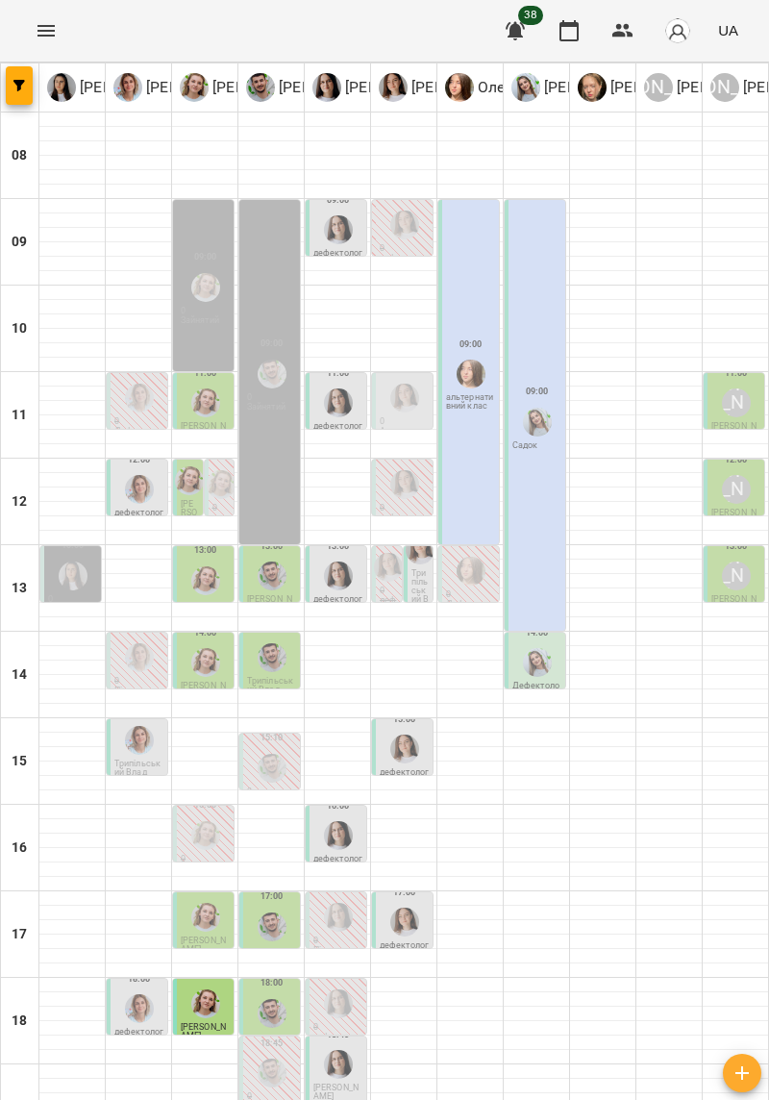
click at [193, 668] on img "Олена Савків" at bounding box center [205, 662] width 29 height 29
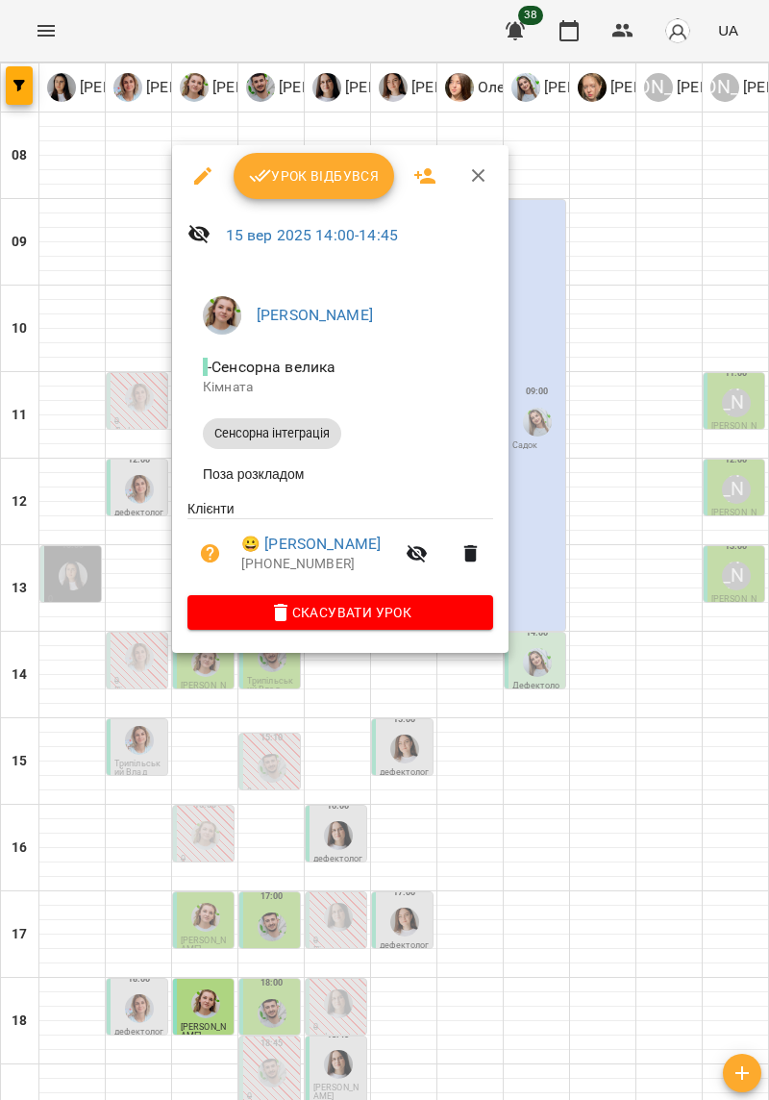
click at [559, 754] on div at bounding box center [384, 550] width 769 height 1100
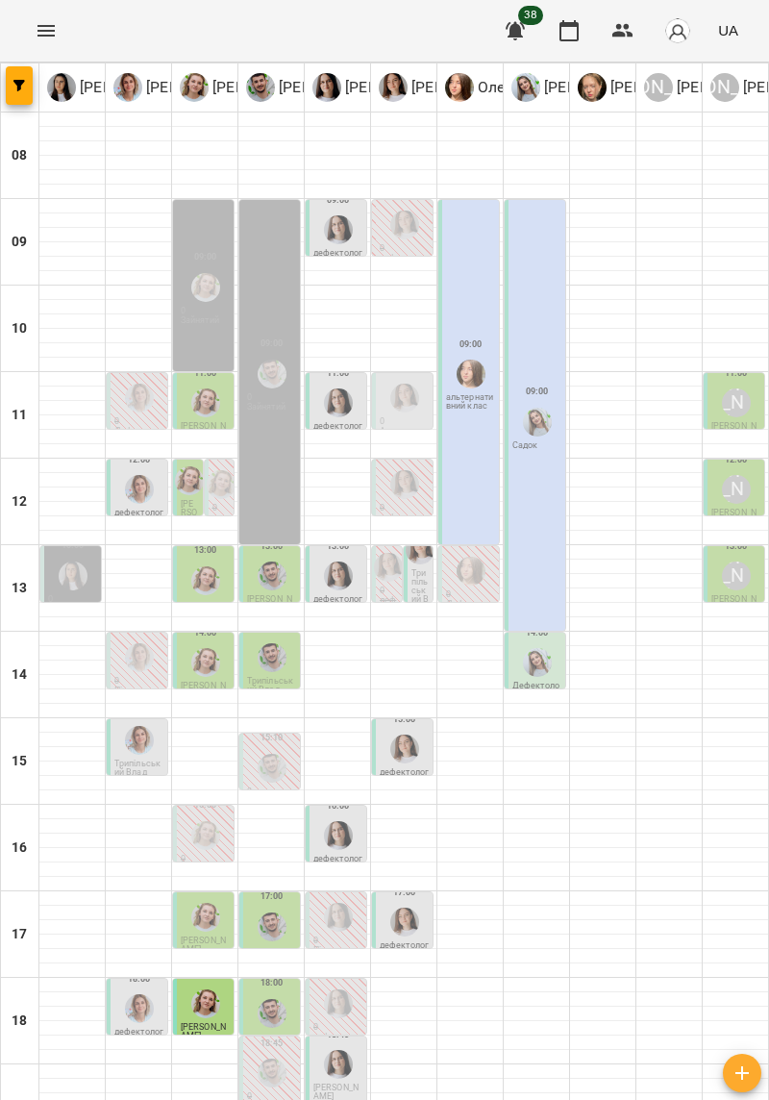
click at [273, 654] on img "Андрій Морцун" at bounding box center [272, 657] width 29 height 29
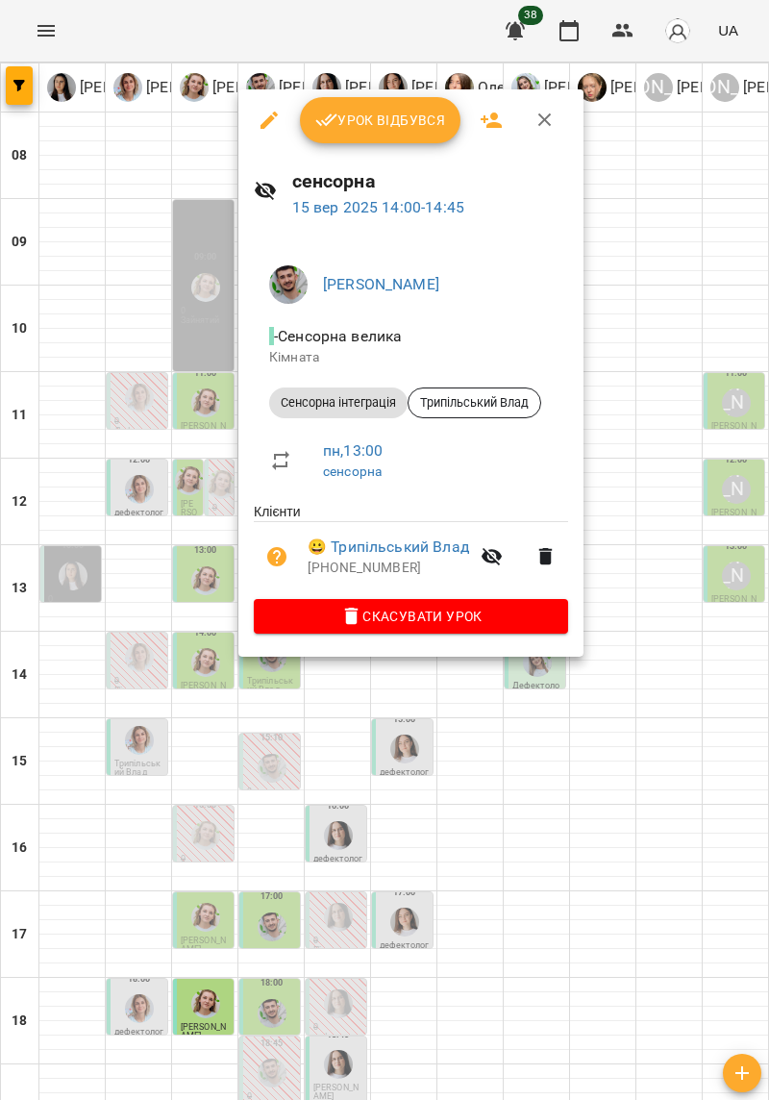
click at [719, 673] on div at bounding box center [384, 550] width 769 height 1100
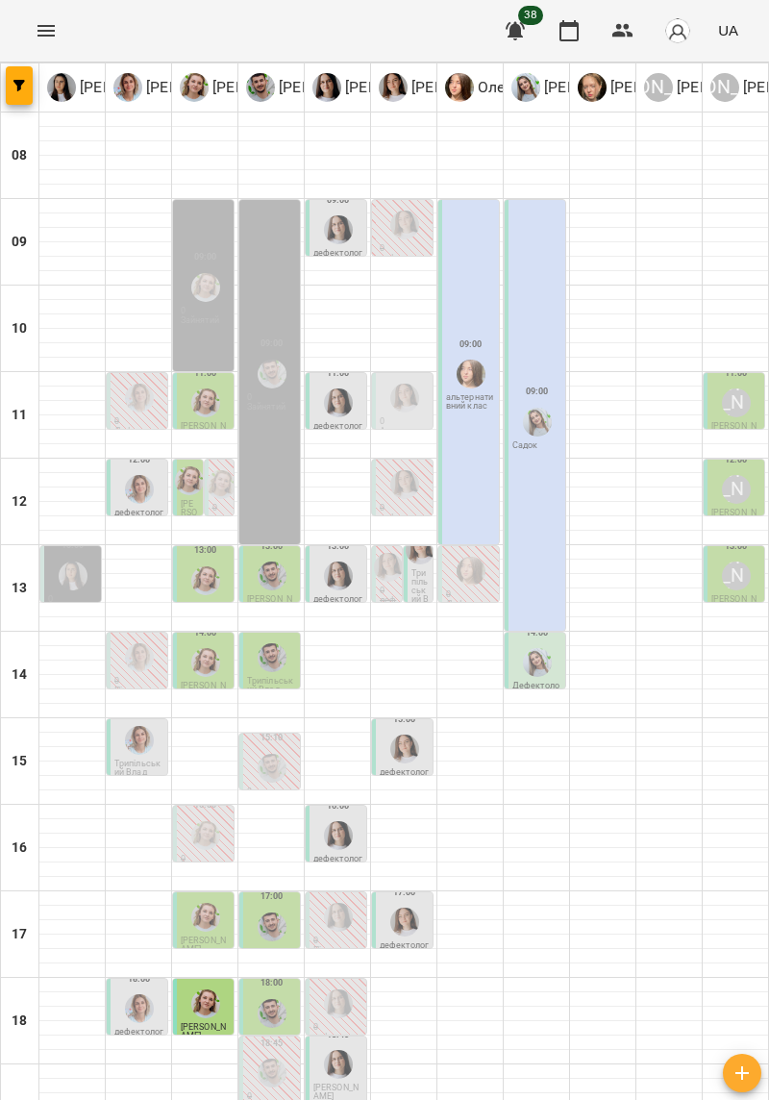
click at [34, 37] on button "Menu" at bounding box center [46, 31] width 46 height 46
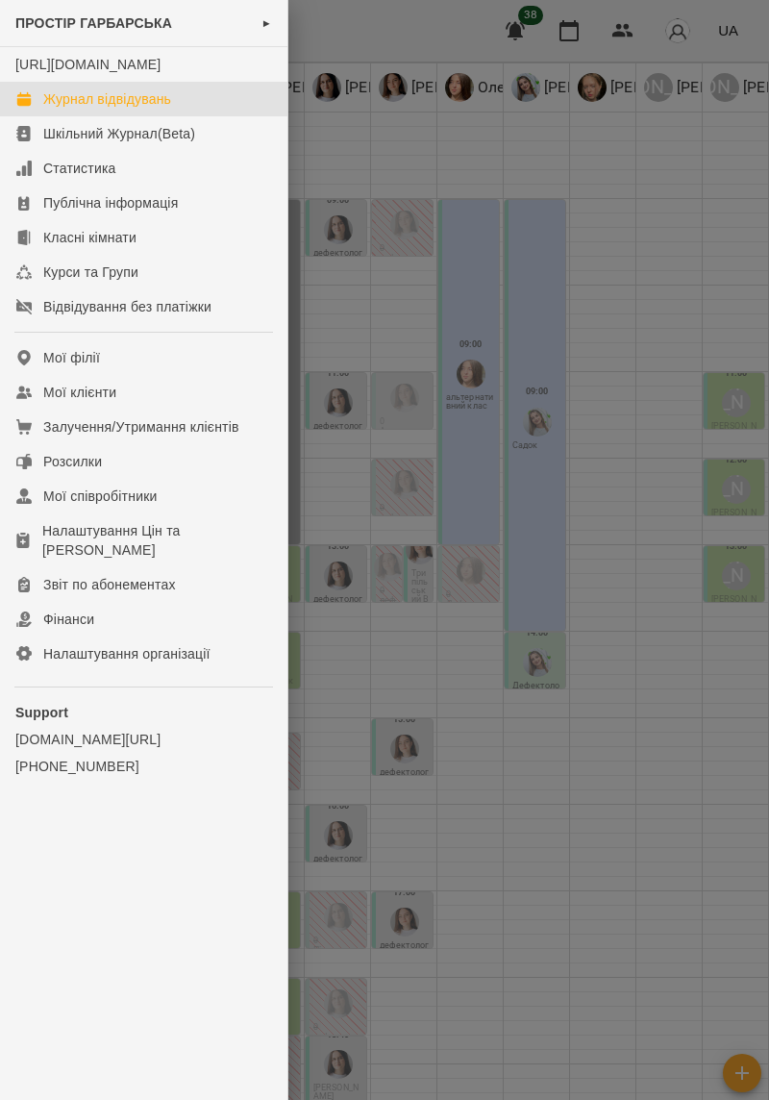
click at [60, 18] on span "ПРОСТІР ГАРБАРСЬКА" at bounding box center [93, 22] width 157 height 15
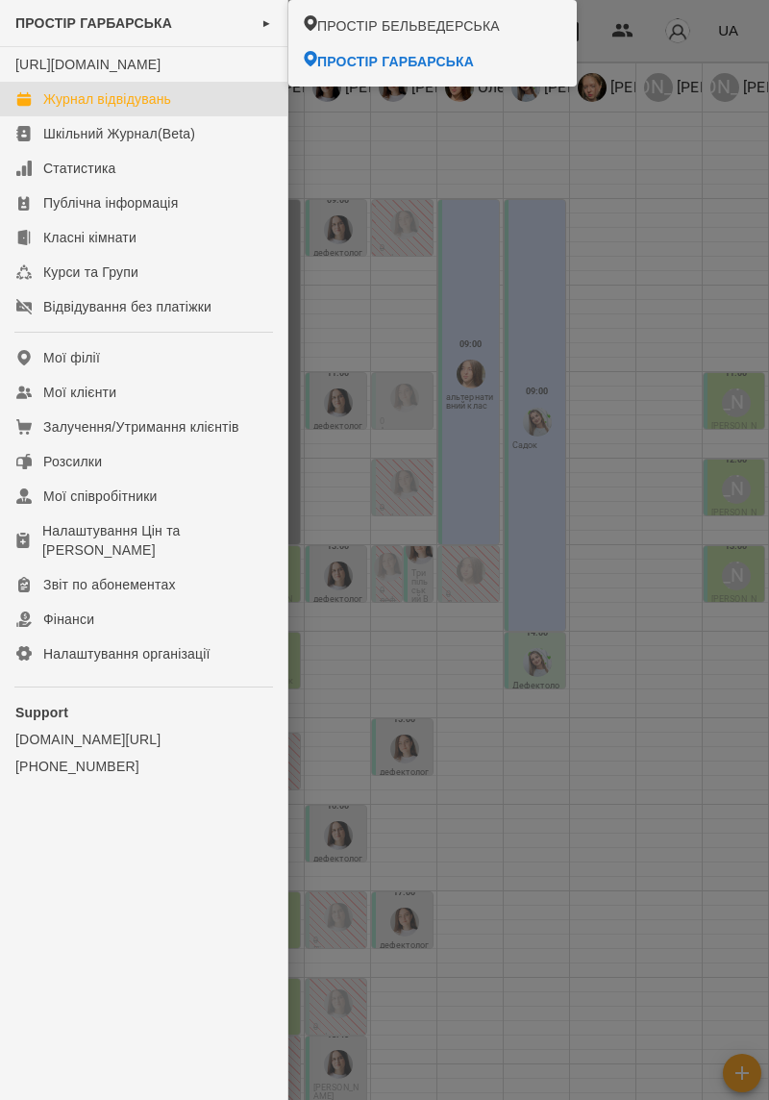
click at [471, 29] on span "ПРОСТІР БЕЛЬВЕДЕРСЬКА" at bounding box center [408, 25] width 183 height 19
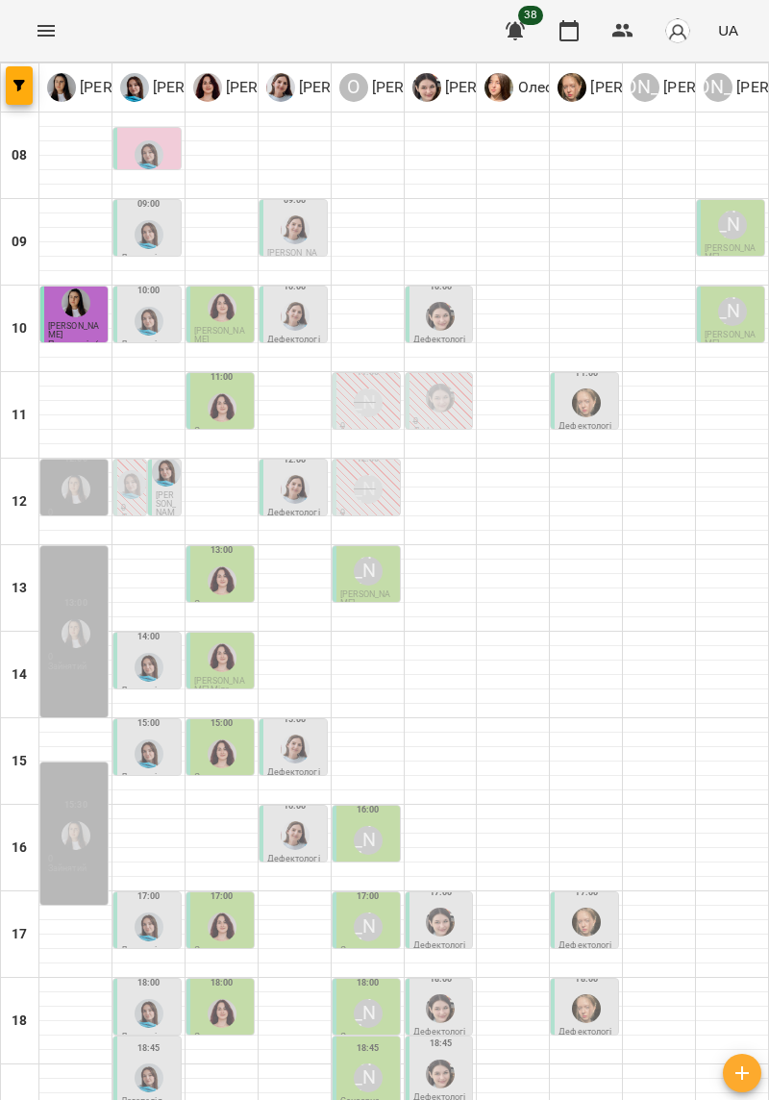
click at [235, 212] on div at bounding box center [222, 212] width 72 height 1
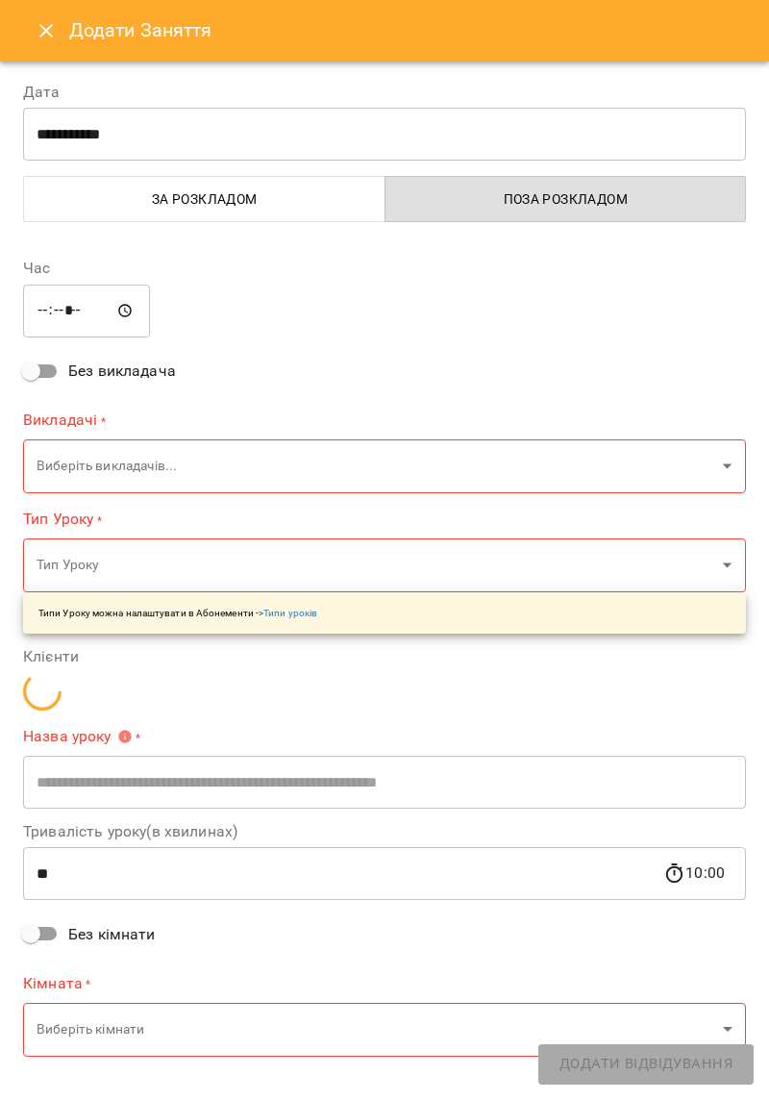
type input "**********"
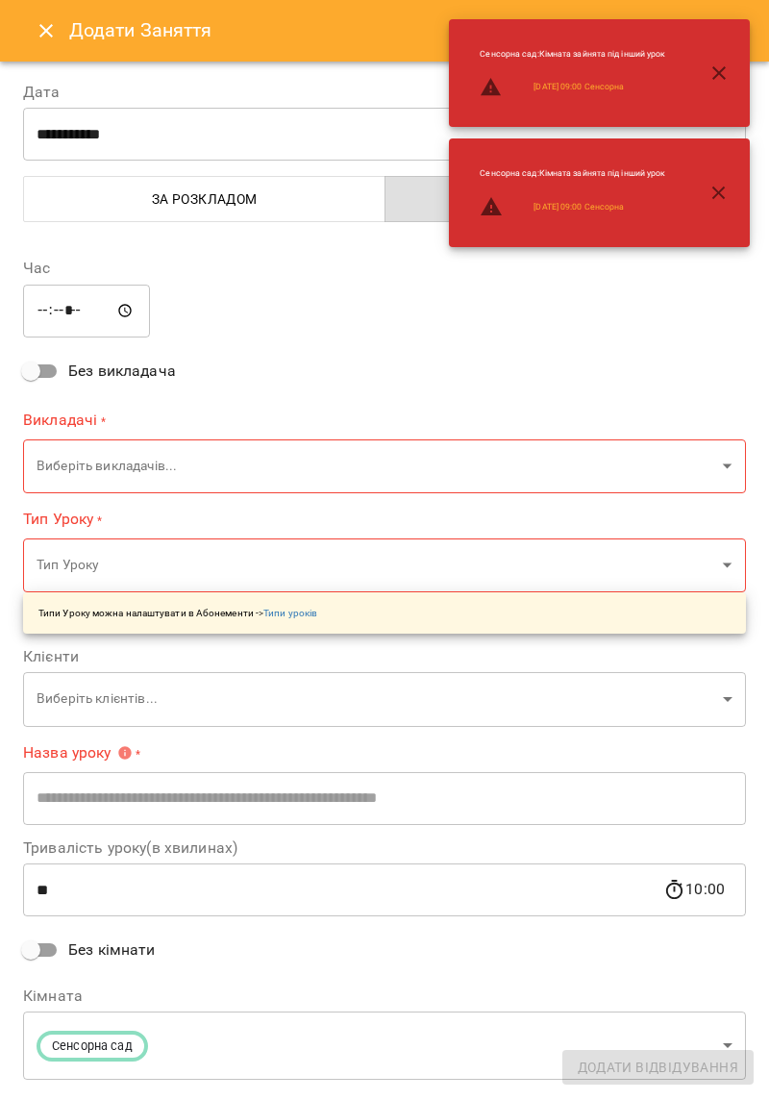
click at [720, 471] on body "For Business 38 UA [PERSON_NAME] [PERSON_NAME] [PERSON_NAME] [PERSON_NAME] О [P…" at bounding box center [384, 629] width 769 height 1258
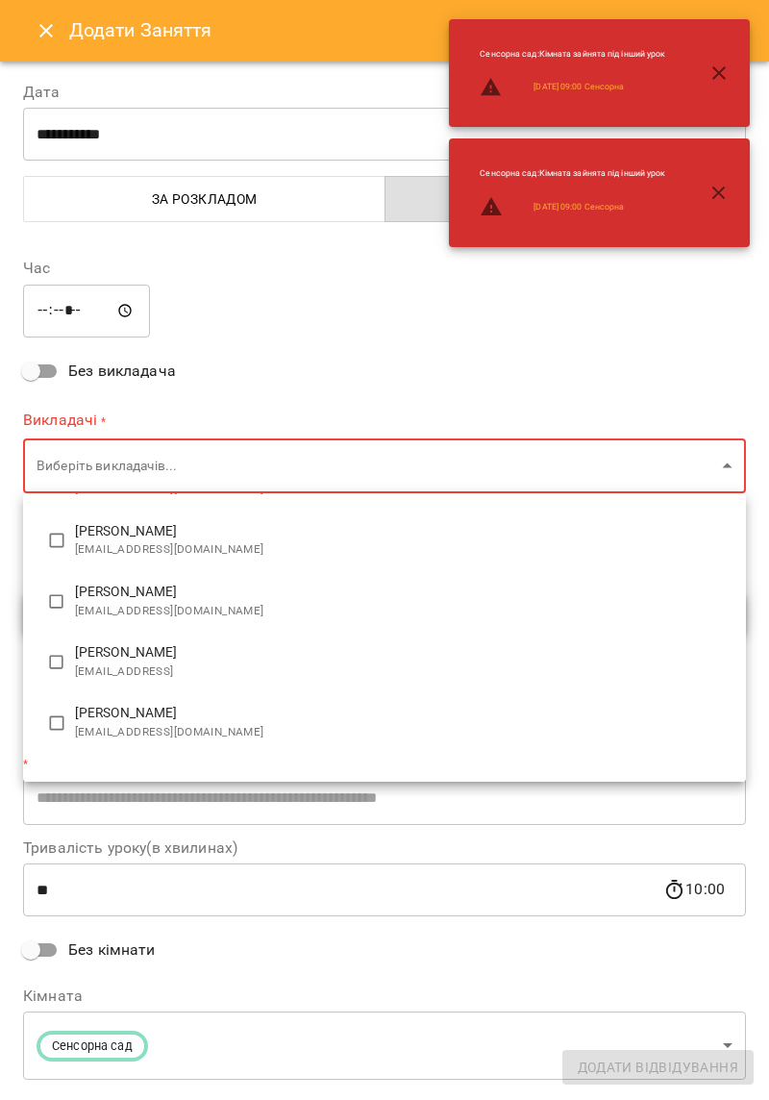
type input "**********"
type input "**"
type input "**********"
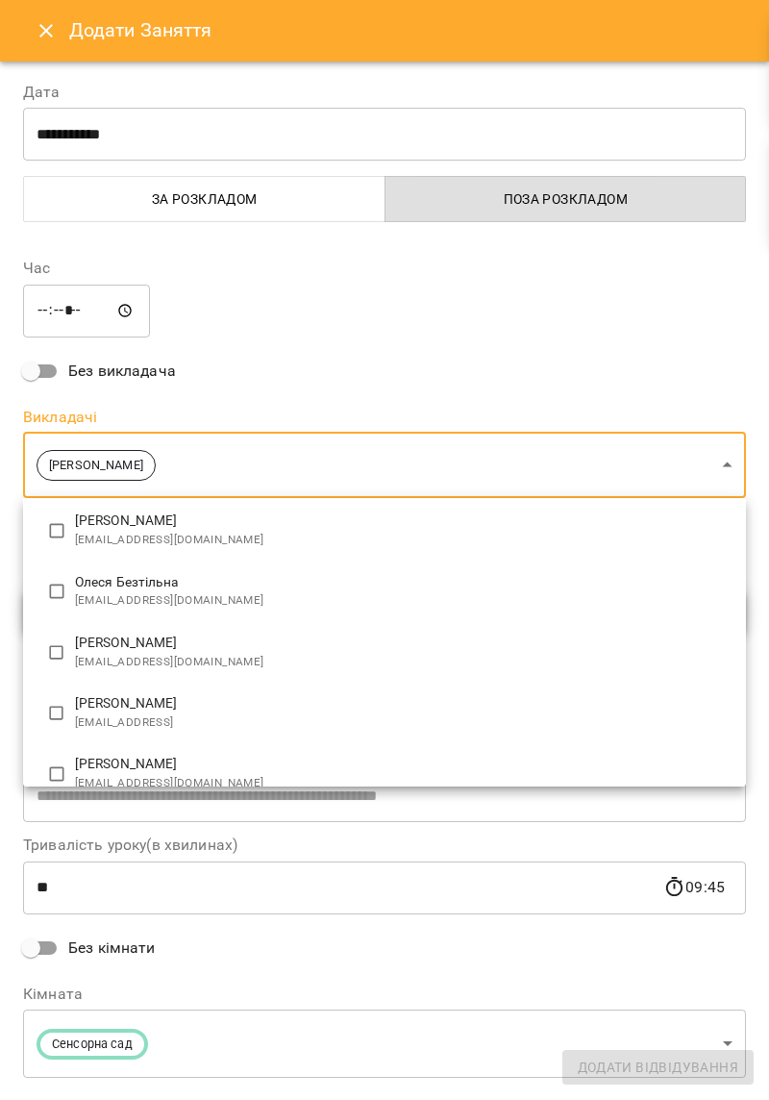
scroll to position [37, 0]
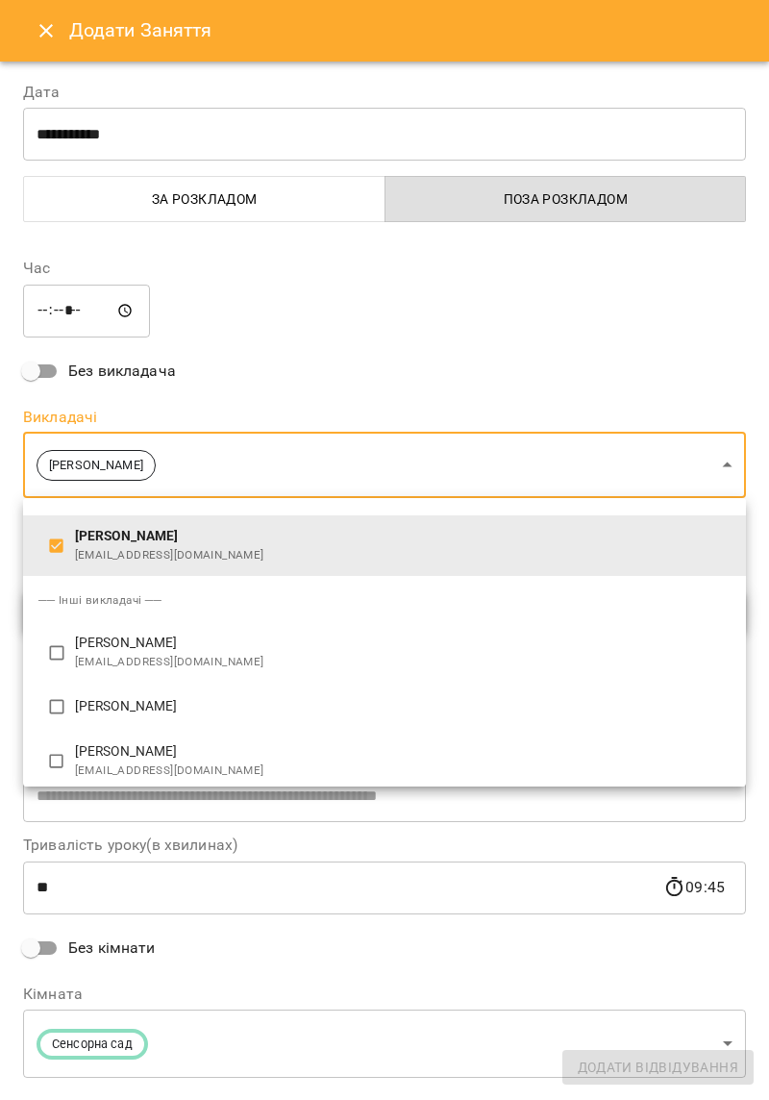
click at [653, 350] on div at bounding box center [384, 550] width 769 height 1100
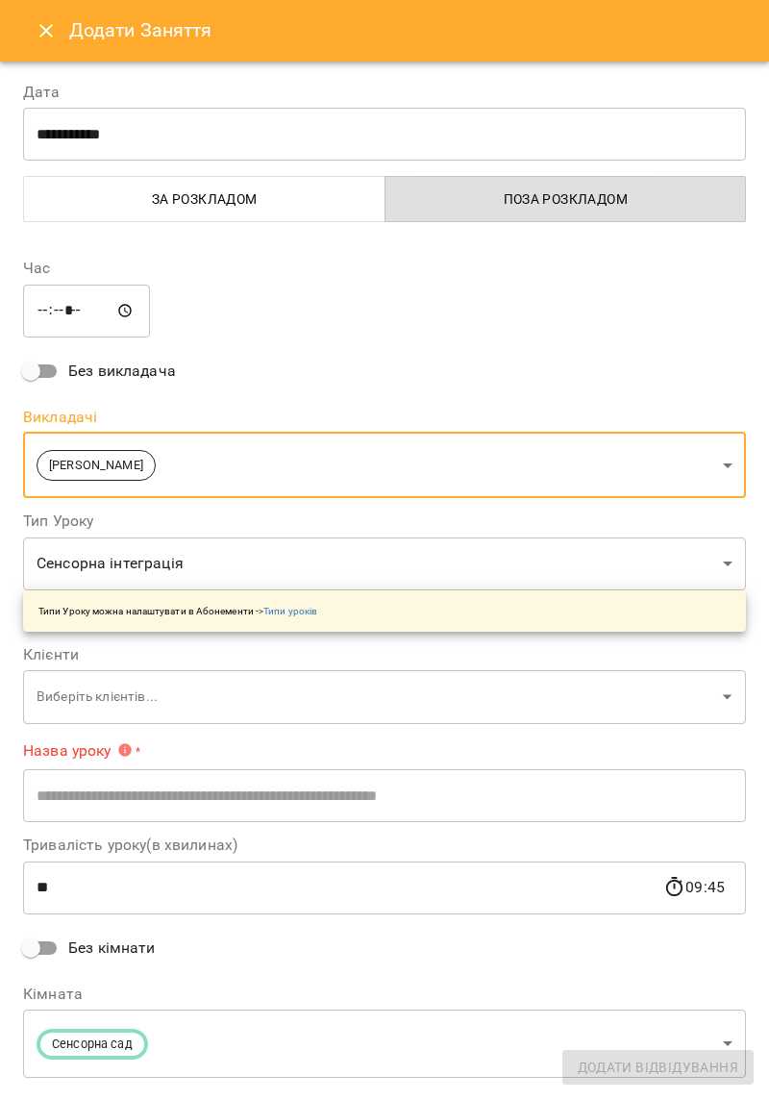
click at [726, 709] on body "For Business 38 UA [PERSON_NAME] [PERSON_NAME] [PERSON_NAME] [PERSON_NAME] О [P…" at bounding box center [384, 629] width 769 height 1258
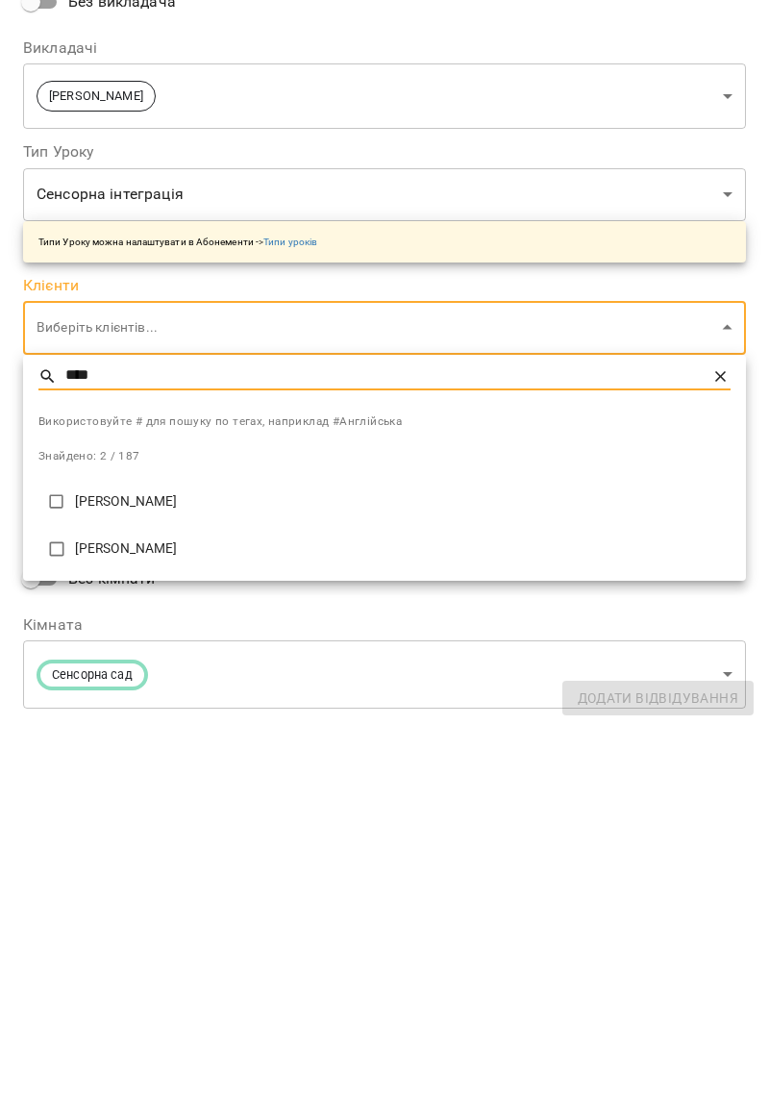
type input "****"
type input "**********"
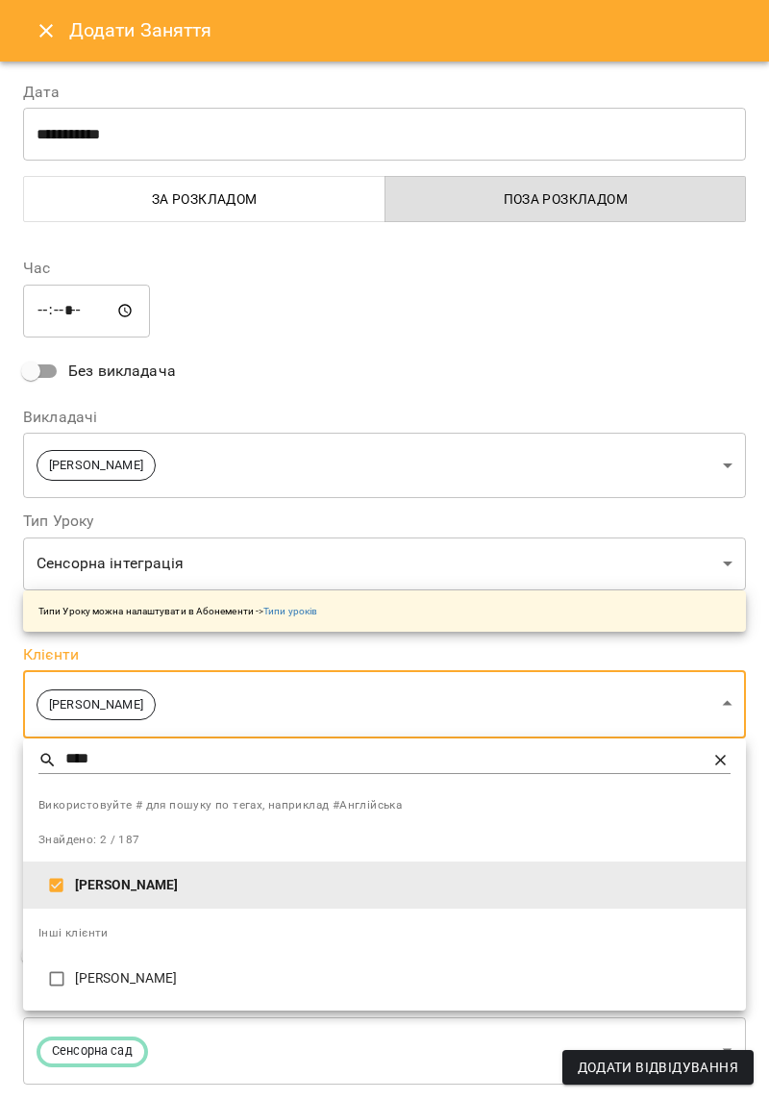
click at [438, 326] on div at bounding box center [384, 550] width 769 height 1100
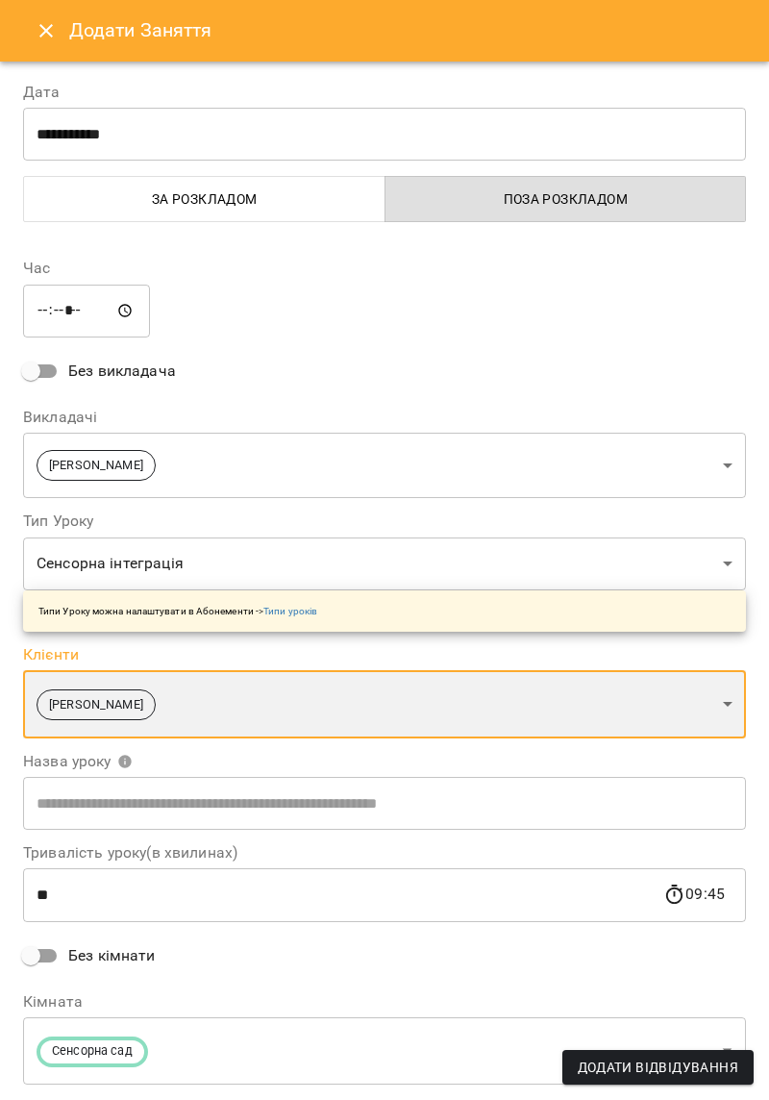
scroll to position [50, 0]
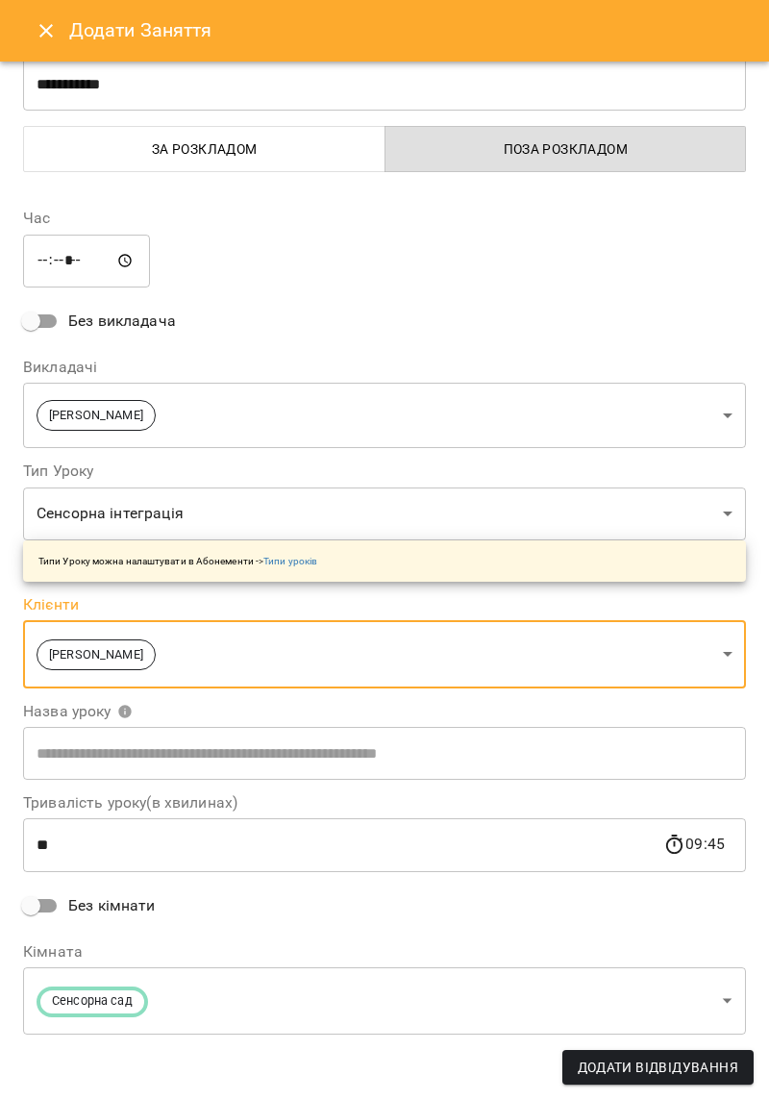
click at [669, 1076] on span "Додати Відвідування" at bounding box center [658, 1066] width 161 height 23
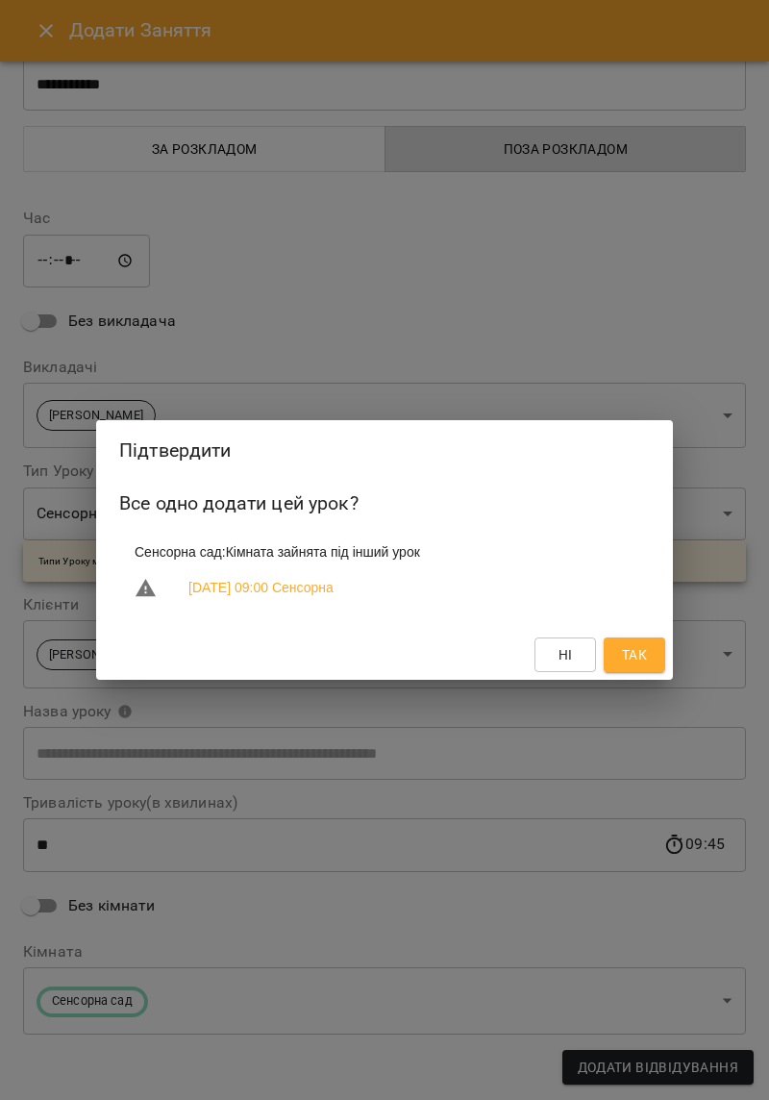
click at [630, 663] on span "Так" at bounding box center [634, 654] width 25 height 23
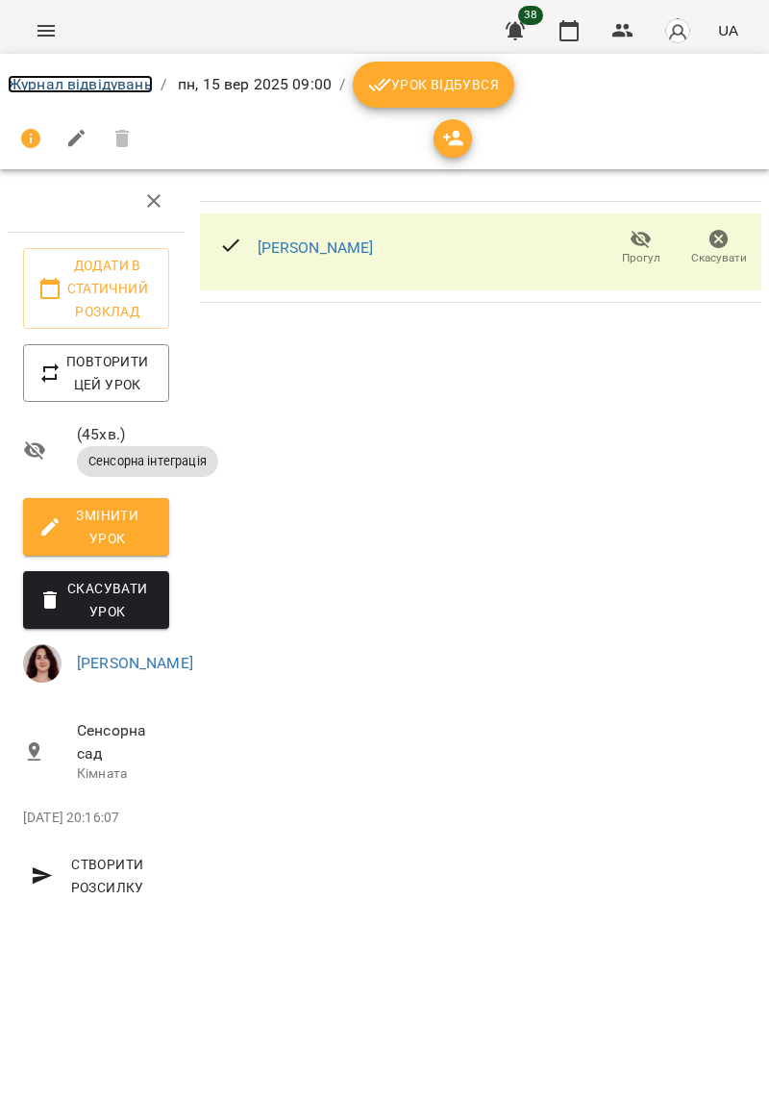
click at [61, 85] on link "Журнал відвідувань" at bounding box center [80, 84] width 145 height 18
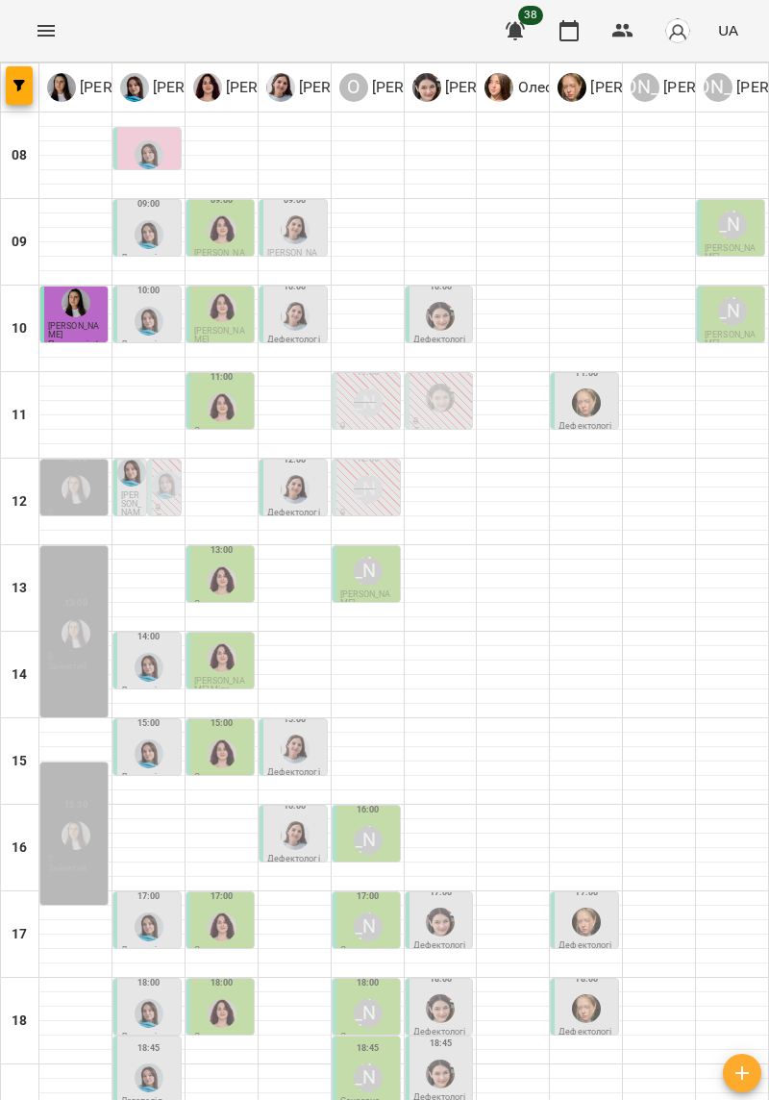
scroll to position [158, 0]
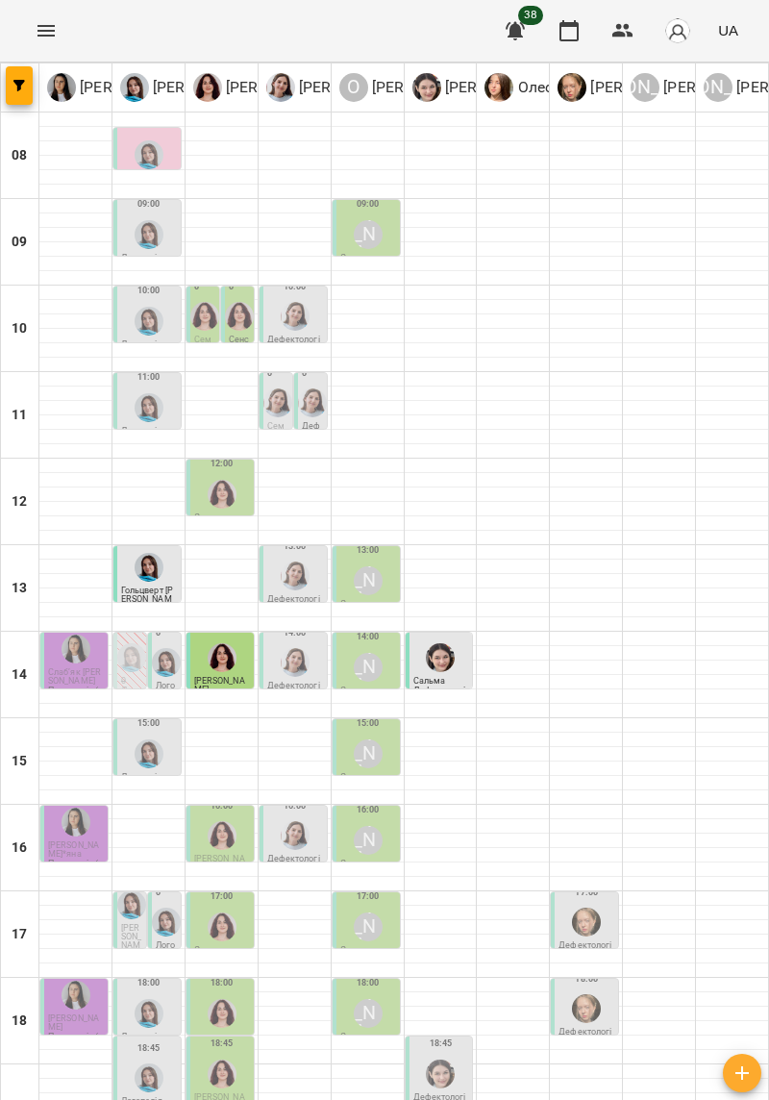
click at [362, 230] on div "[PERSON_NAME]" at bounding box center [368, 234] width 29 height 29
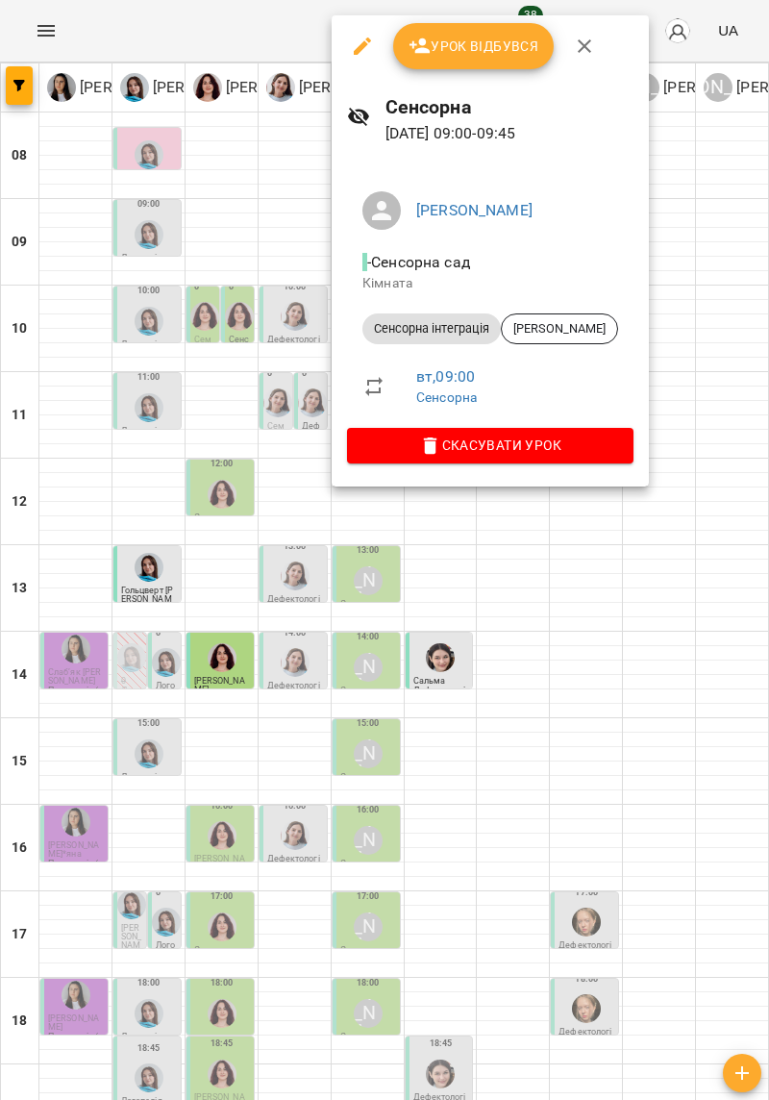
click at [682, 621] on div at bounding box center [384, 550] width 769 height 1100
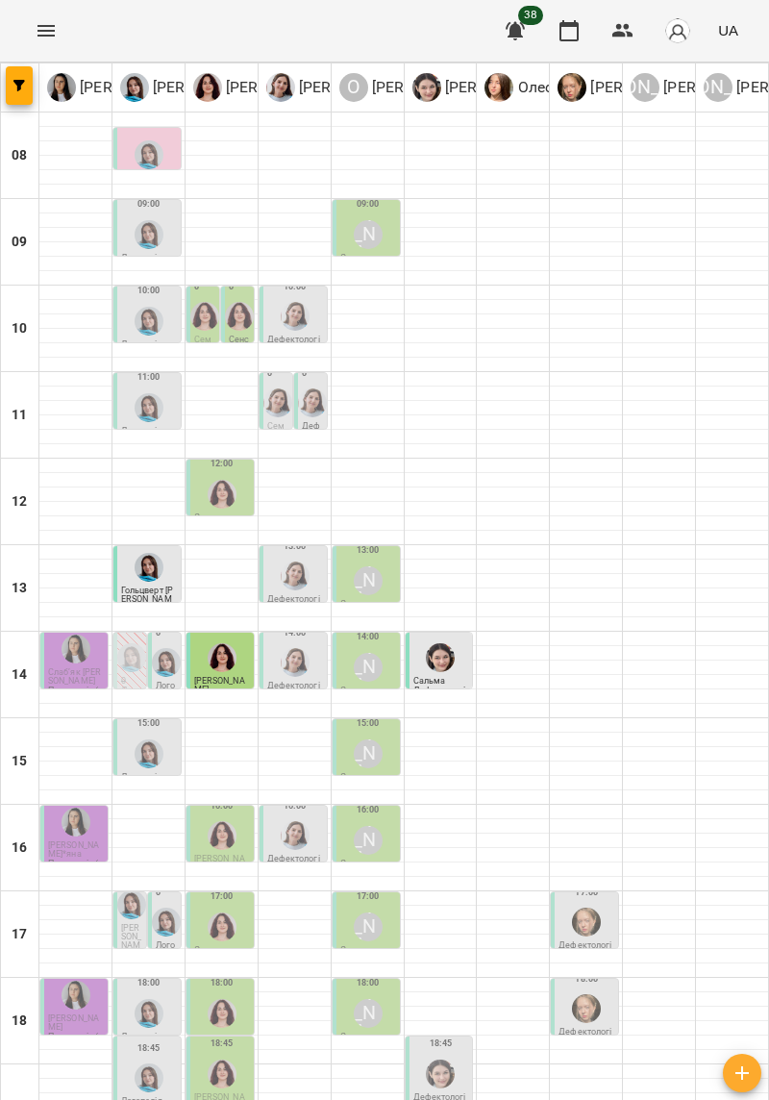
click at [207, 317] on img "Ольга Крикун" at bounding box center [204, 316] width 29 height 29
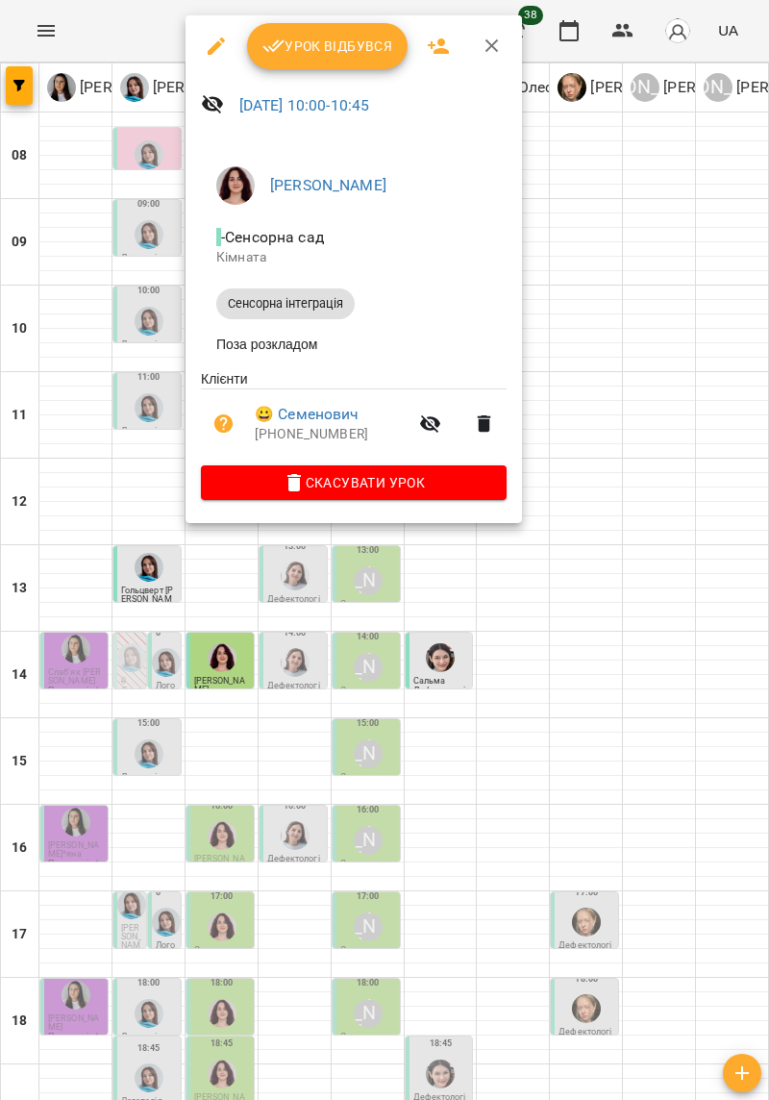
click at [602, 270] on div at bounding box center [384, 550] width 769 height 1100
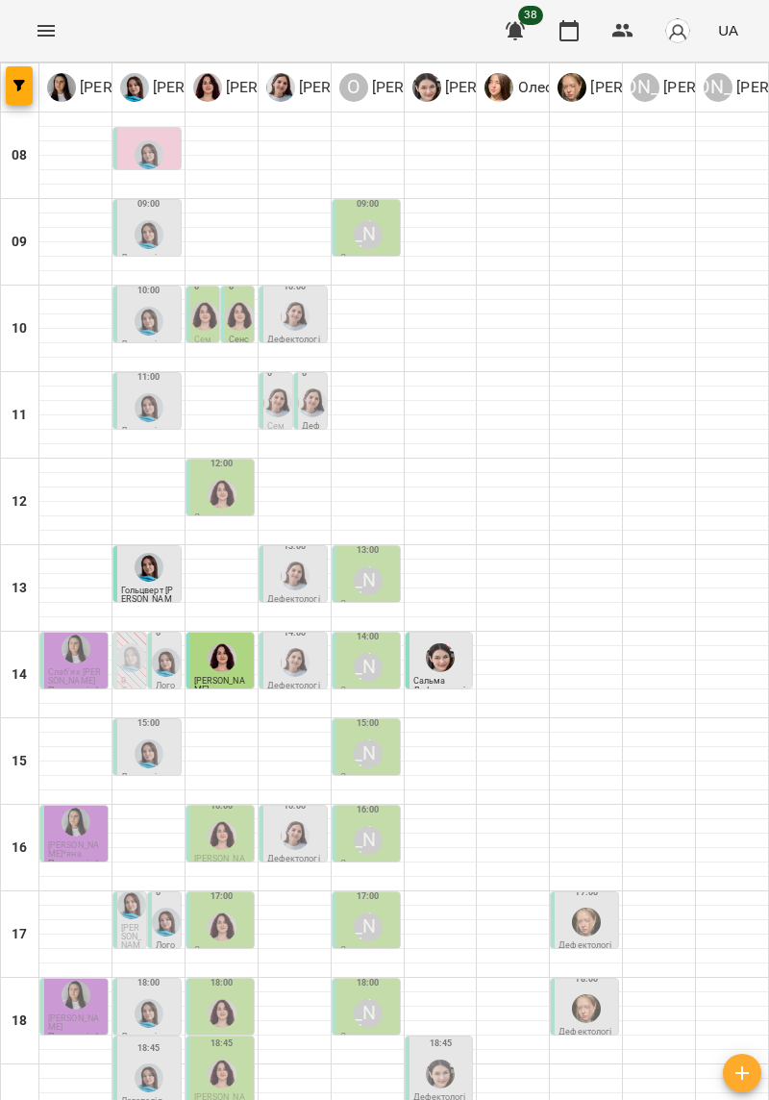
click at [238, 325] on img "Ольга Крикун" at bounding box center [239, 316] width 29 height 29
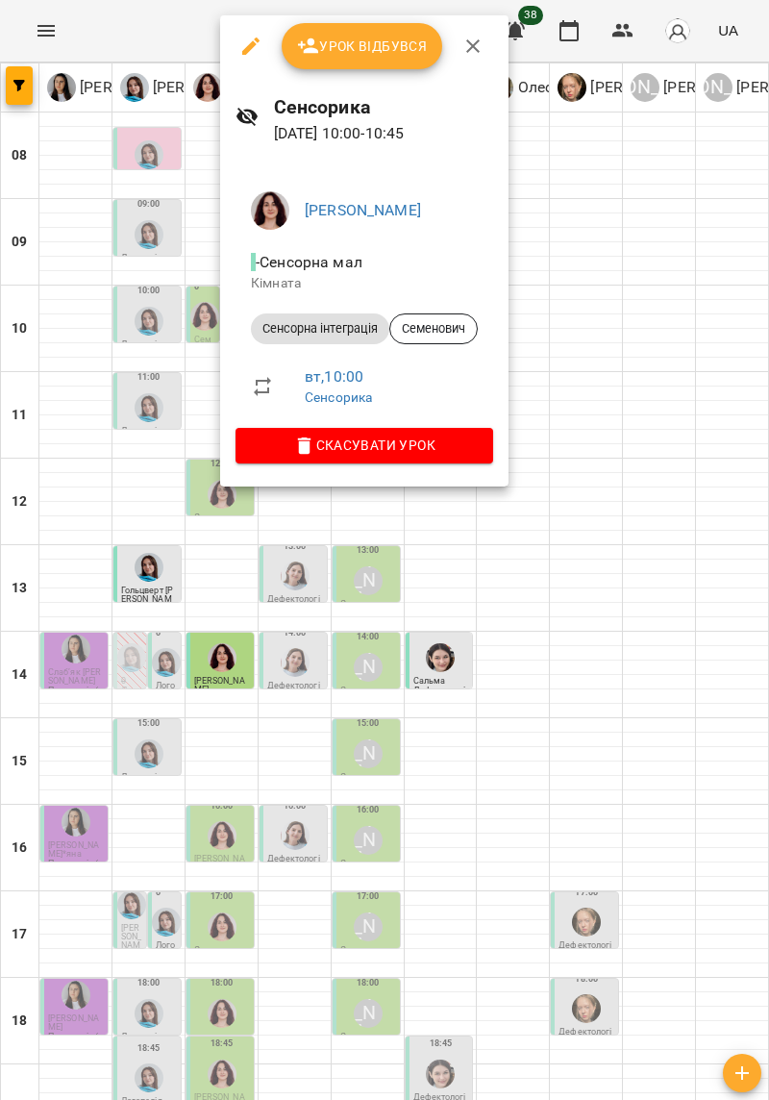
click at [591, 267] on div at bounding box center [384, 550] width 769 height 1100
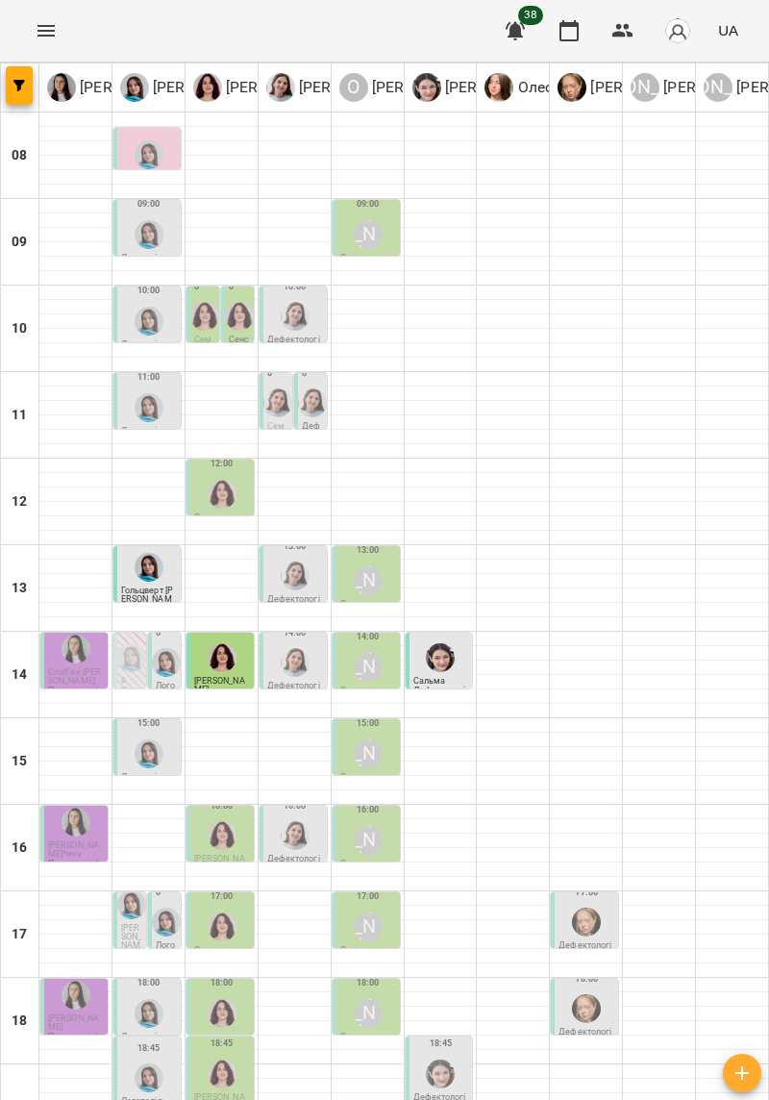
click at [278, 411] on img "Дарія Тріпадуш" at bounding box center [277, 402] width 29 height 29
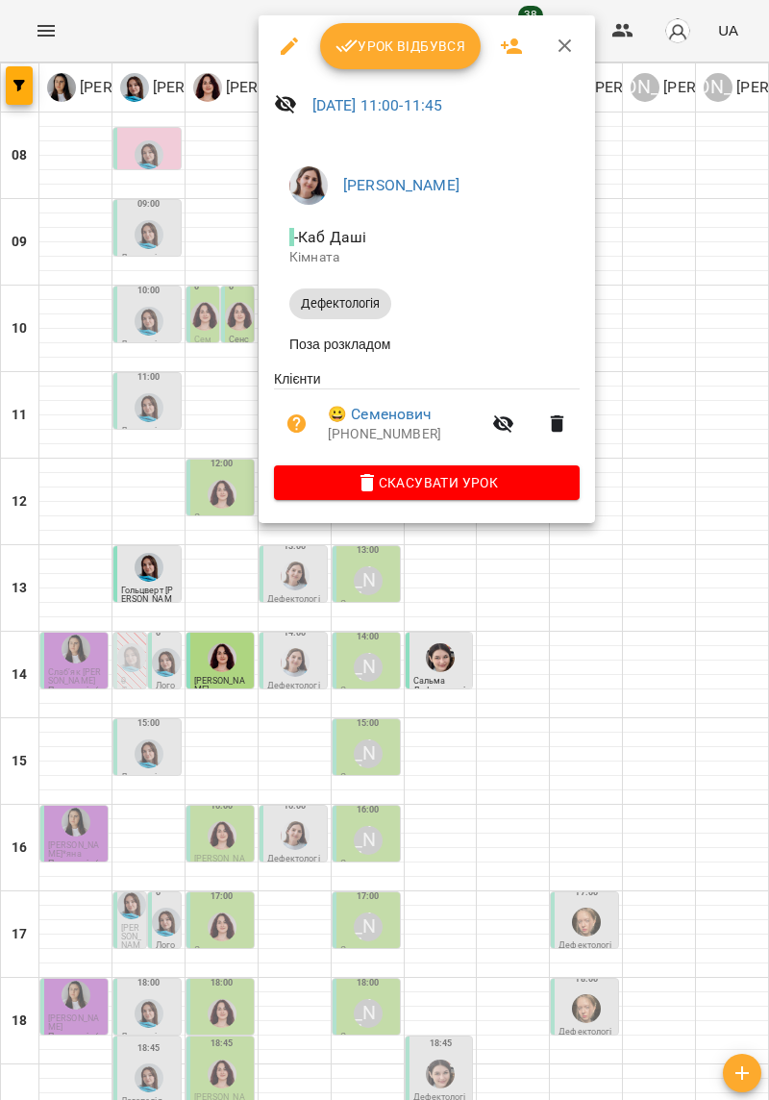
click at [679, 297] on div at bounding box center [384, 550] width 769 height 1100
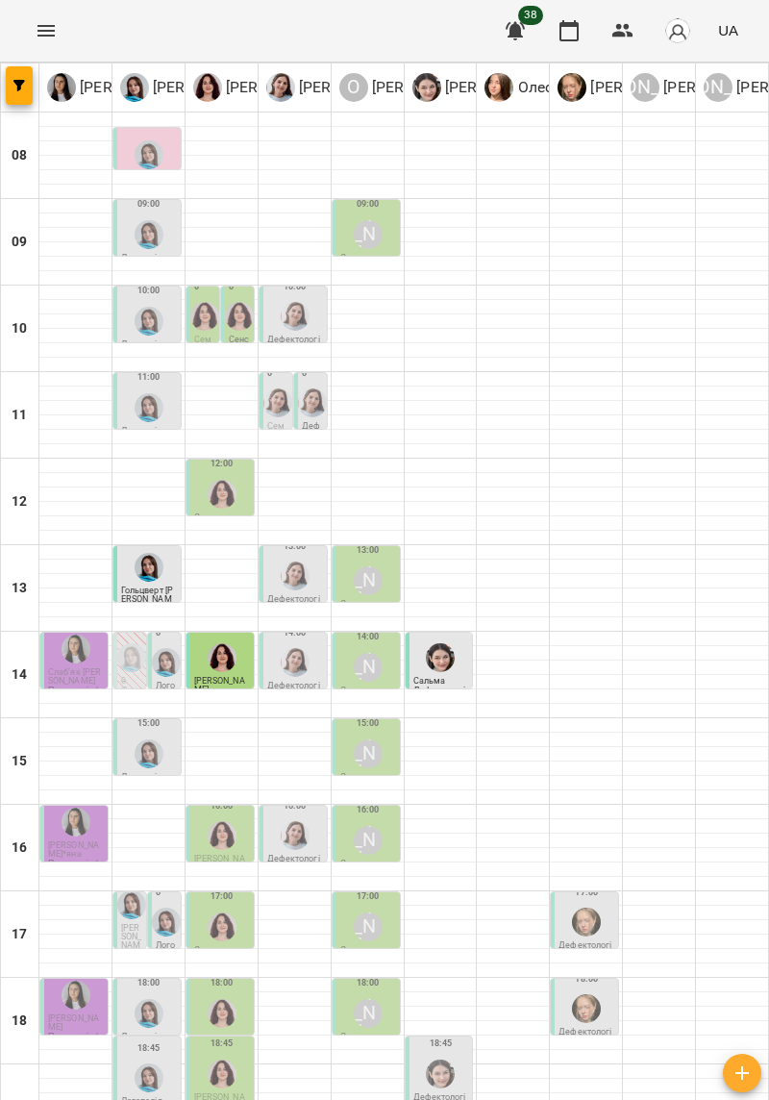
click at [317, 401] on img "Дарія Тріпадуш" at bounding box center [312, 402] width 29 height 29
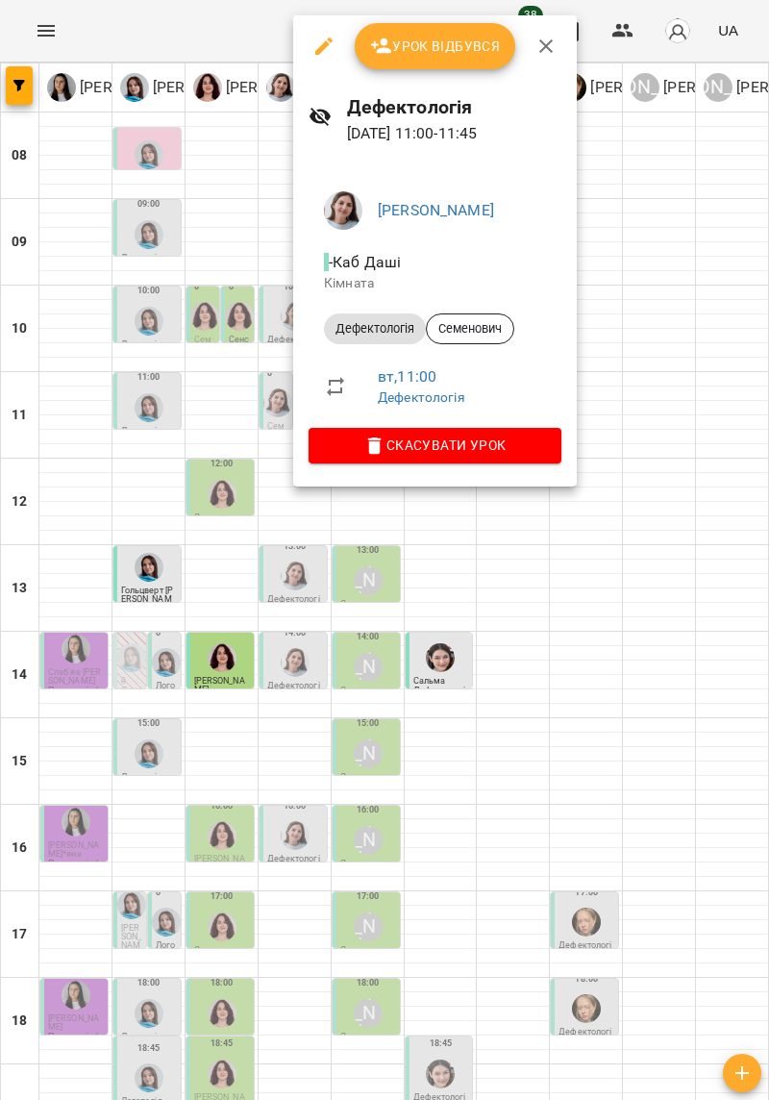
click at [657, 275] on div at bounding box center [384, 550] width 769 height 1100
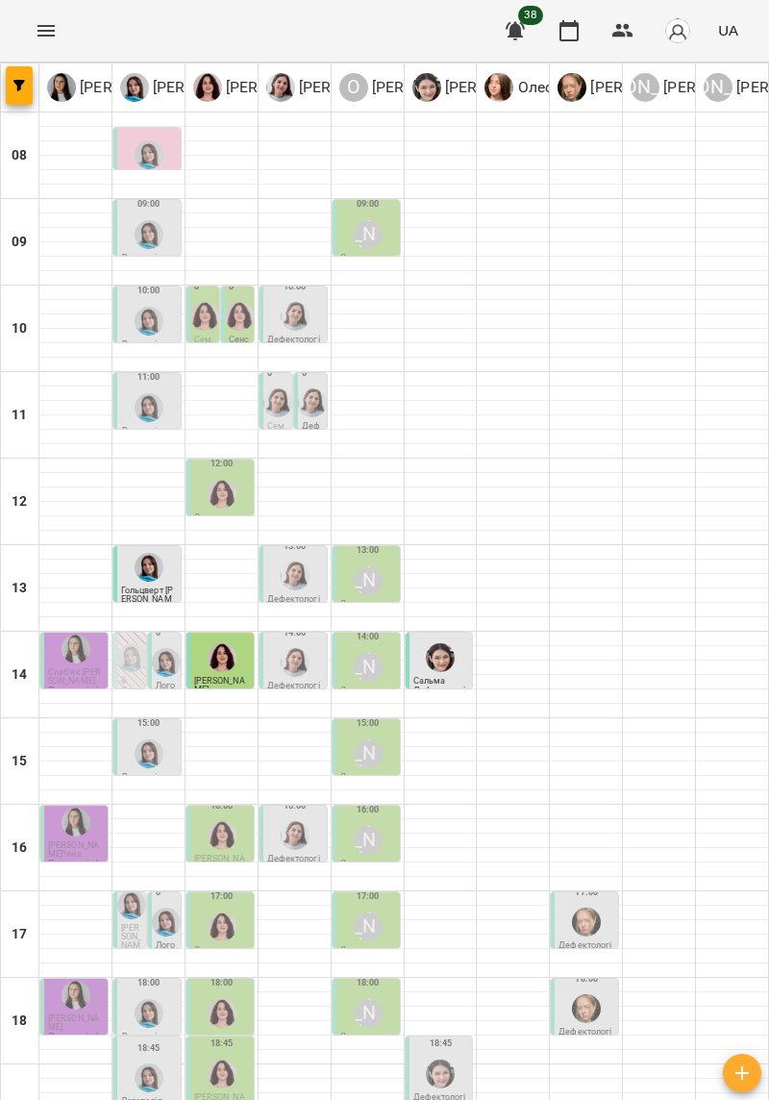
click at [302, 315] on img "Дарія Тріпадуш" at bounding box center [295, 316] width 29 height 29
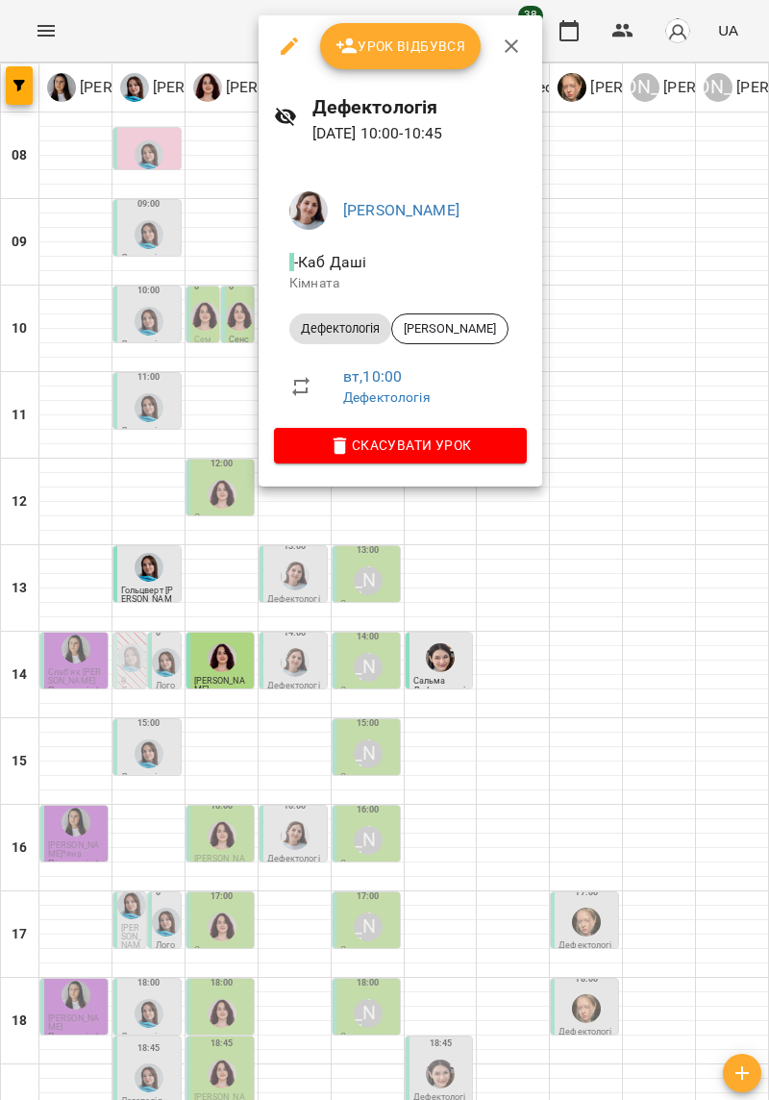
click at [634, 311] on div at bounding box center [384, 550] width 769 height 1100
